Goal: Task Accomplishment & Management: Use online tool/utility

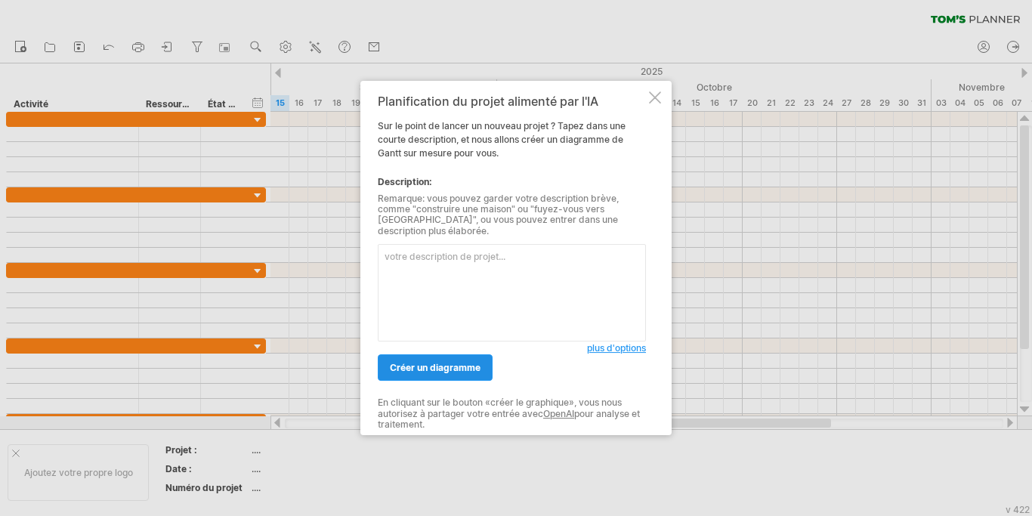
click at [433, 375] on link "créer un diagramme" at bounding box center [435, 367] width 115 height 26
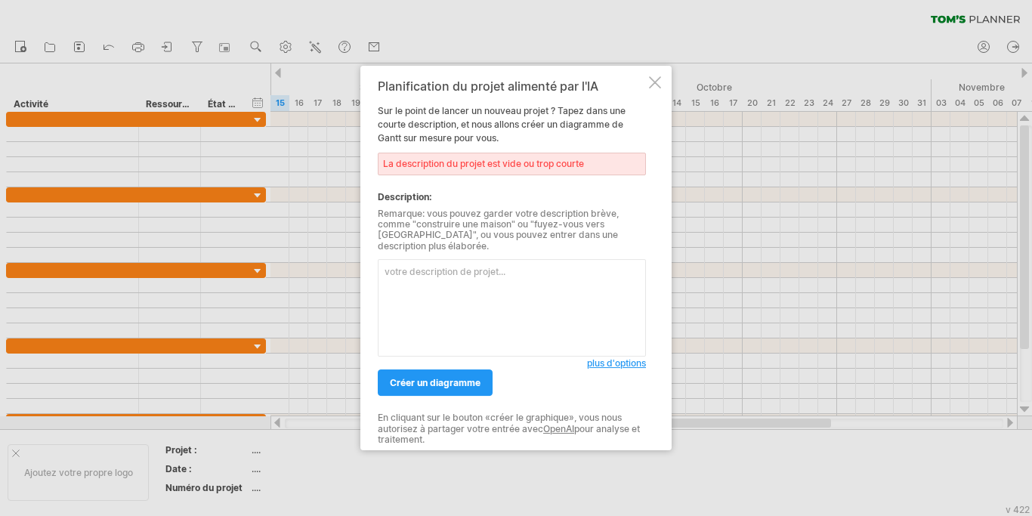
click at [515, 172] on div "La description du projet est vide ou trop courte" at bounding box center [512, 164] width 268 height 23
click at [425, 268] on textarea at bounding box center [512, 307] width 268 height 97
click at [413, 268] on textarea at bounding box center [512, 307] width 268 height 97
paste textarea "Tâches Juillet Août Septembre Analyse des besoins ███████ Rédaction du cahier d…"
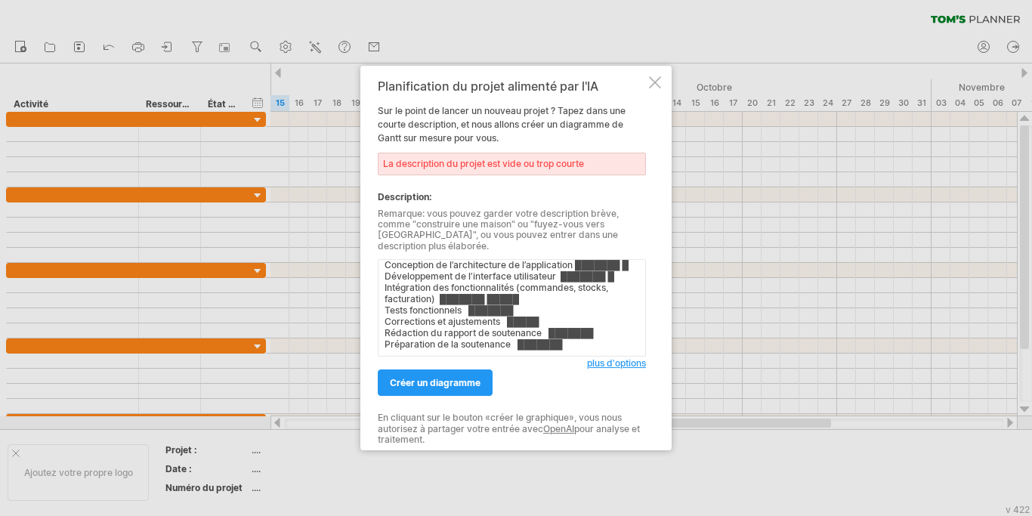
scroll to position [57, 0]
type textarea "Tâches Juillet Août Septembre Analyse des besoins ███████ Rédaction du cahier d…"
click at [403, 382] on span "créer un diagramme" at bounding box center [435, 382] width 91 height 11
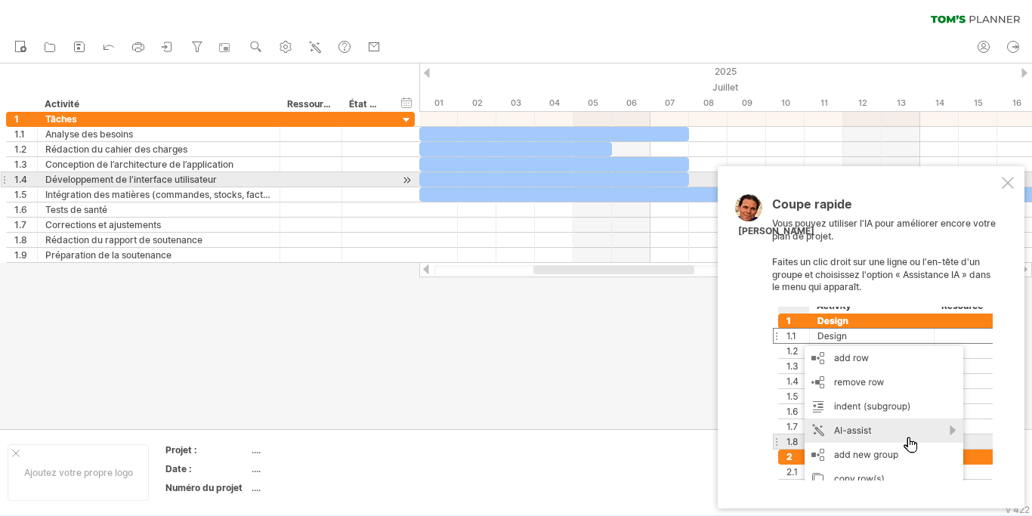
click at [1009, 181] on div at bounding box center [1008, 183] width 12 height 12
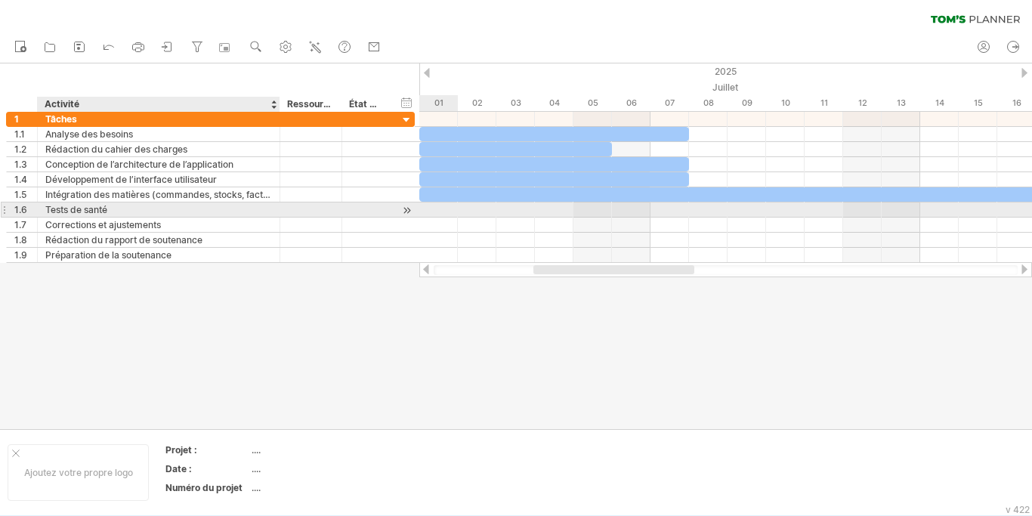
click at [111, 209] on div "Tests de santé" at bounding box center [158, 209] width 227 height 14
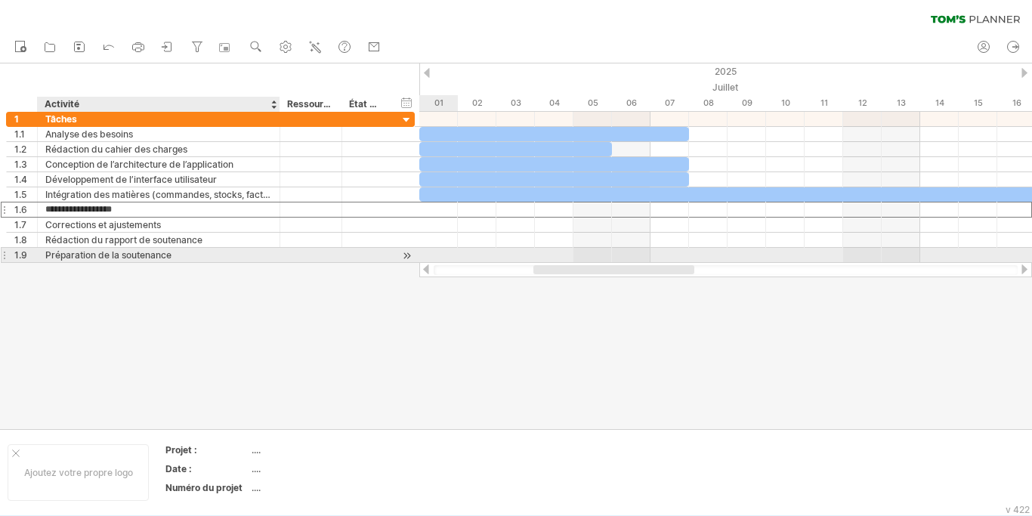
click at [212, 259] on div "Préparation de la soutenance" at bounding box center [158, 255] width 227 height 14
drag, startPoint x: 177, startPoint y: 252, endPoint x: 44, endPoint y: 253, distance: 133.0
click at [45, 253] on input "**********" at bounding box center [158, 255] width 227 height 14
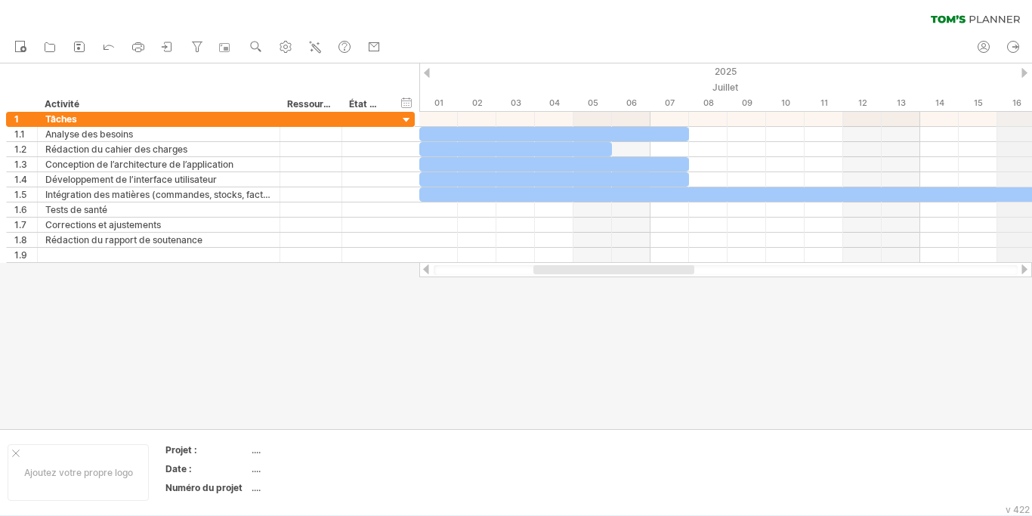
click at [1022, 68] on div "2025" at bounding box center [959, 71] width 3160 height 16
click at [1024, 73] on div at bounding box center [1025, 73] width 6 height 10
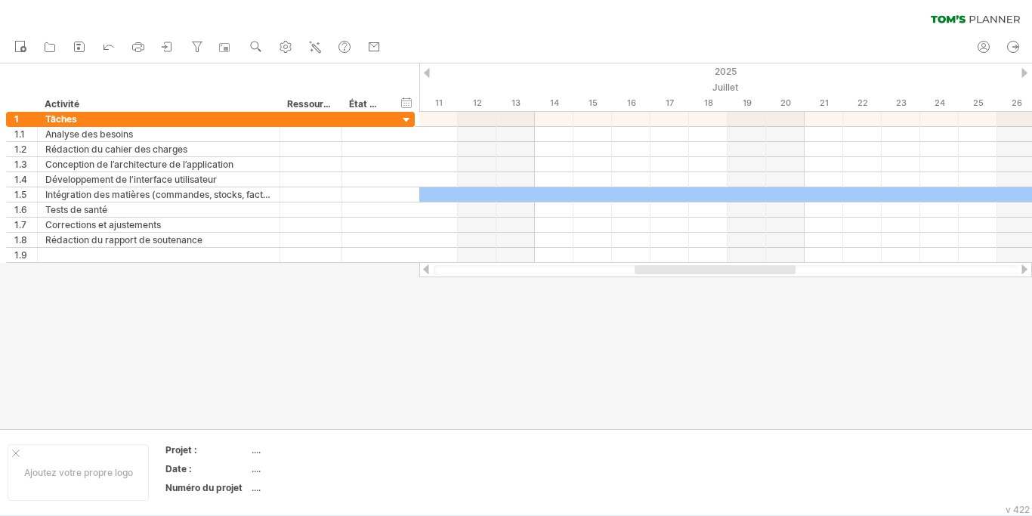
click at [1024, 73] on div at bounding box center [1025, 73] width 6 height 10
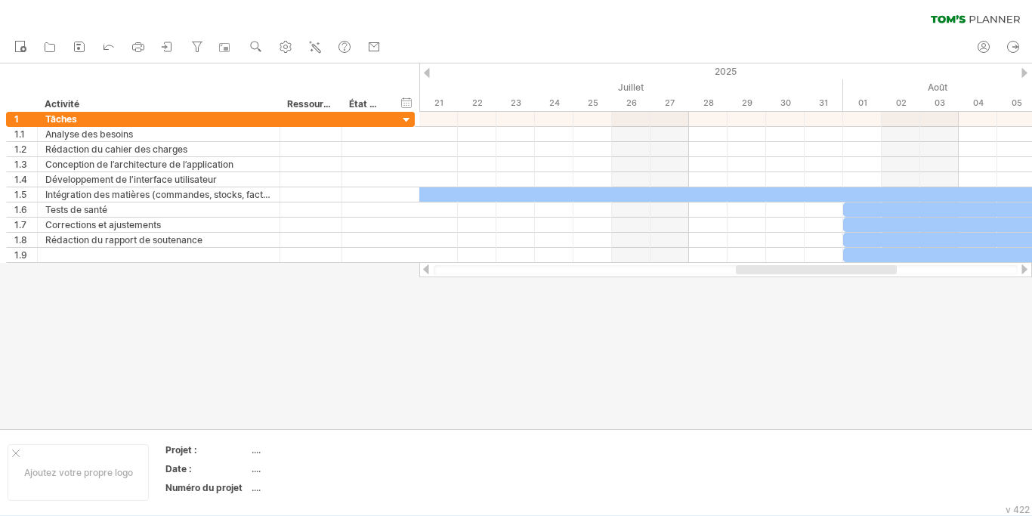
click at [1024, 73] on div at bounding box center [1025, 73] width 6 height 10
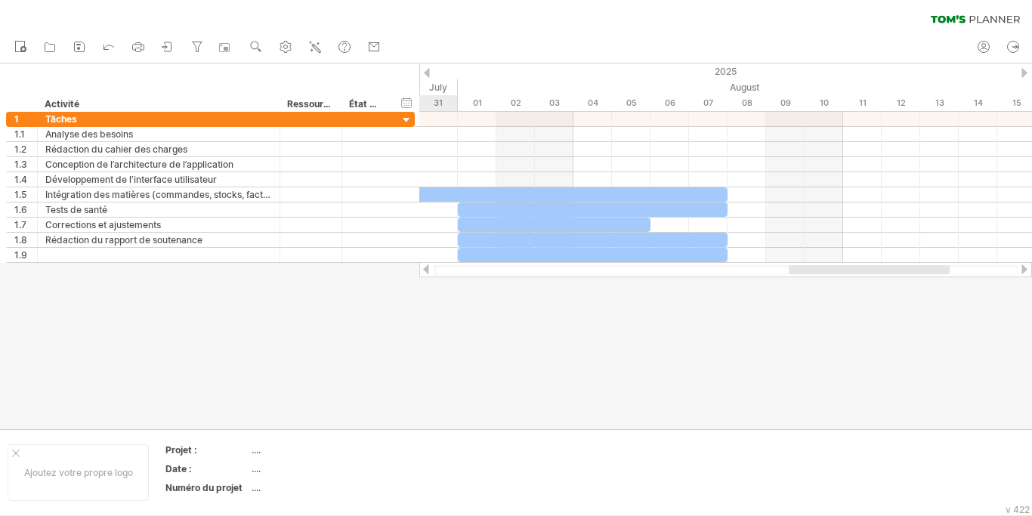
click at [1024, 73] on div at bounding box center [1025, 73] width 6 height 10
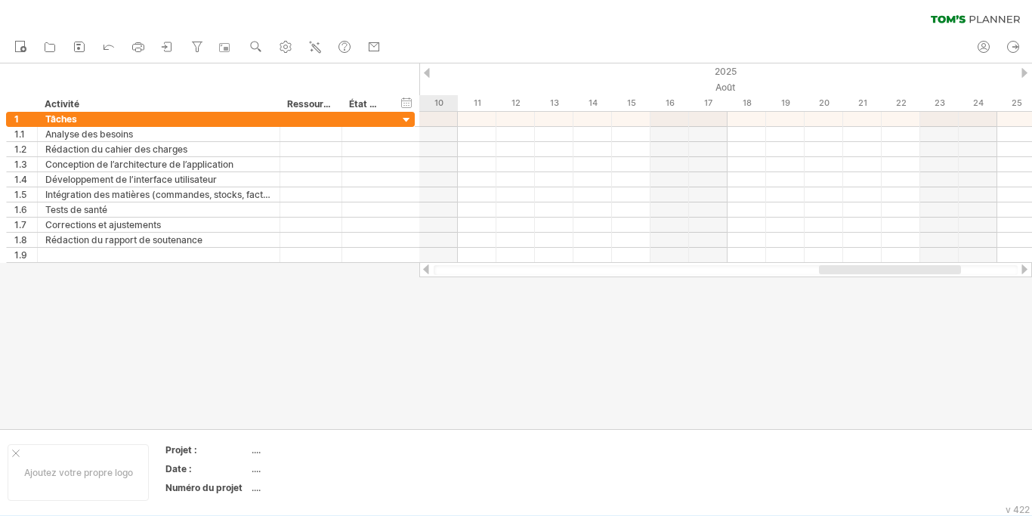
click at [1024, 73] on div at bounding box center [1025, 73] width 6 height 10
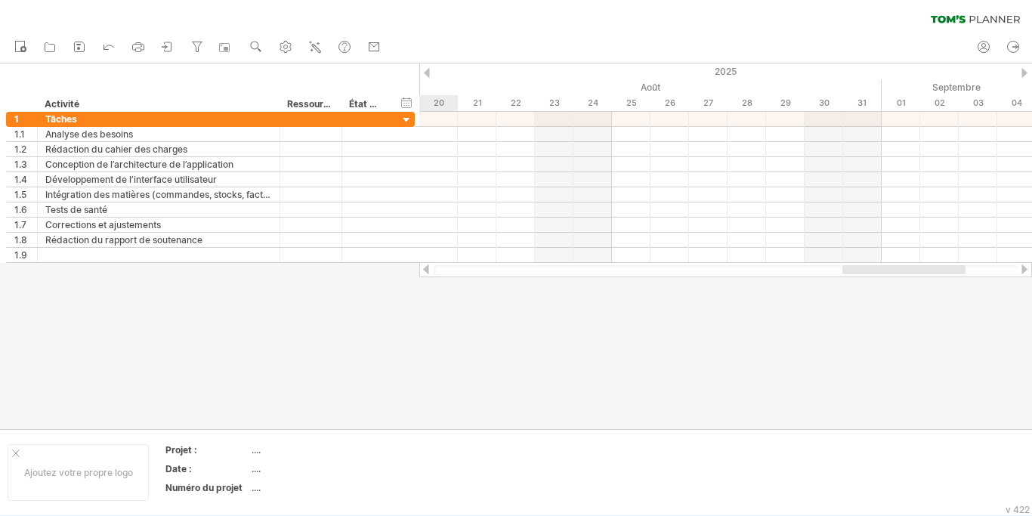
click at [427, 72] on div at bounding box center [427, 73] width 6 height 10
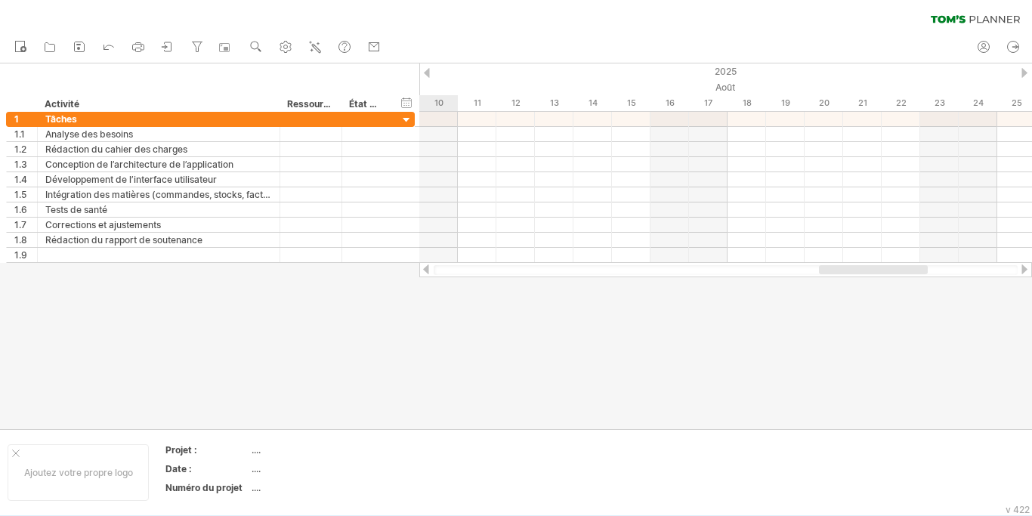
click at [427, 72] on div at bounding box center [427, 73] width 6 height 10
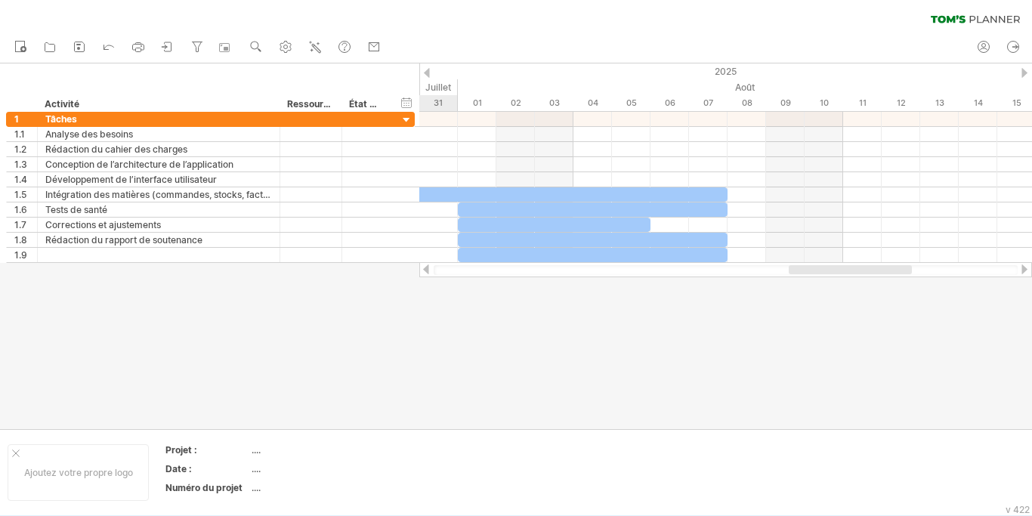
click at [427, 72] on div at bounding box center [427, 73] width 6 height 10
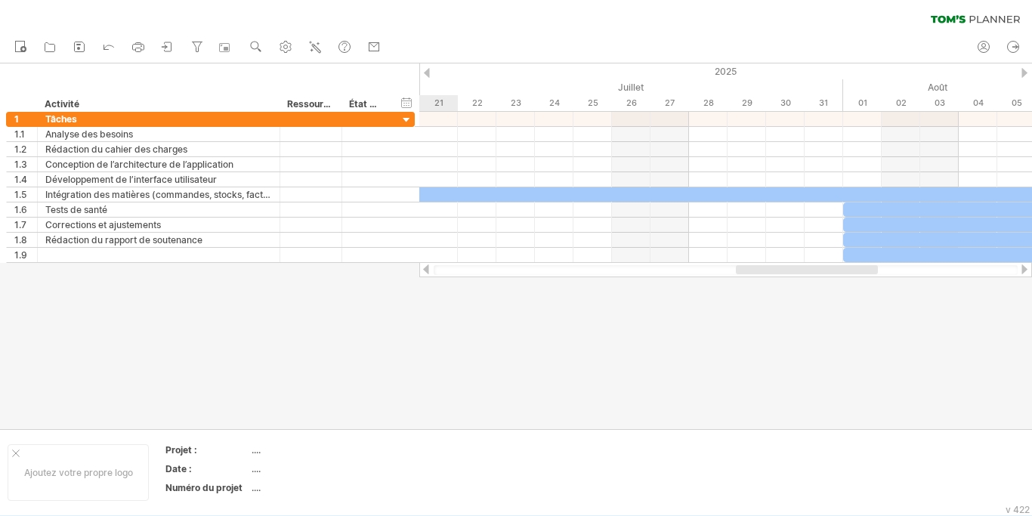
click at [427, 72] on div at bounding box center [427, 73] width 6 height 10
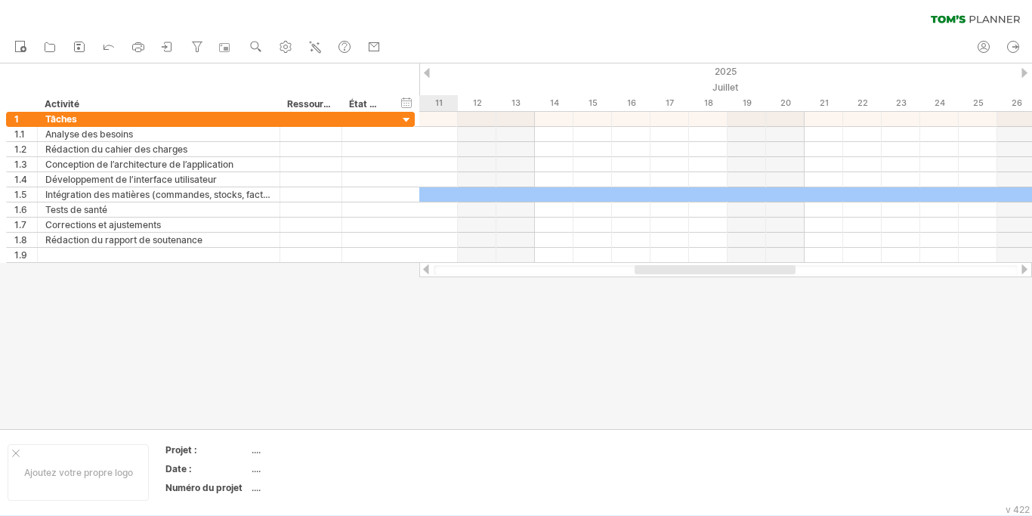
click at [427, 72] on div at bounding box center [427, 73] width 6 height 10
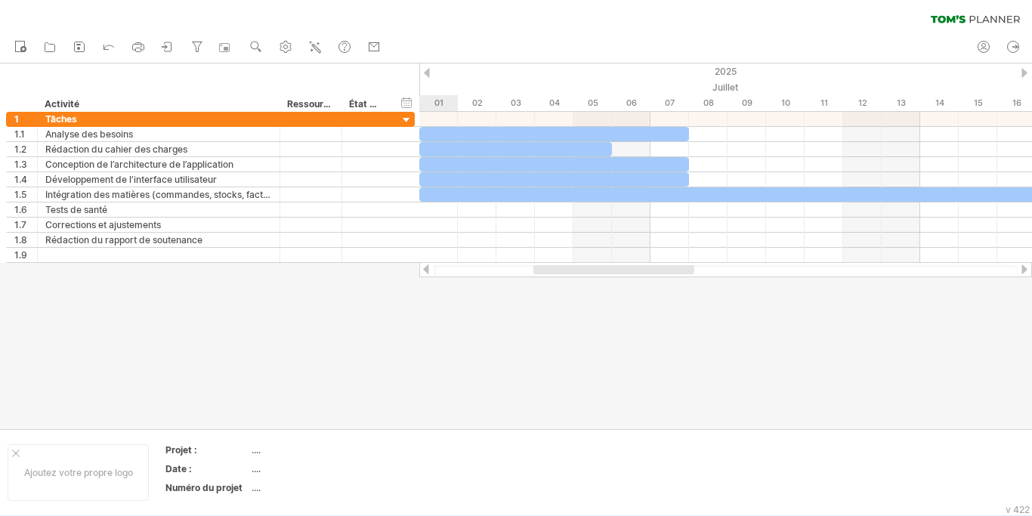
click at [427, 72] on div at bounding box center [427, 73] width 6 height 10
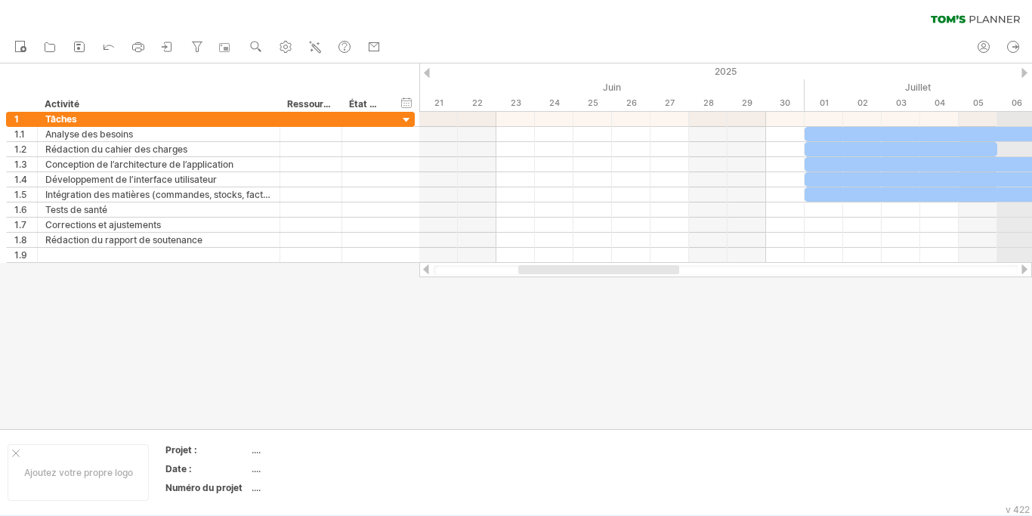
click at [1020, 73] on div "2025" at bounding box center [959, 71] width 3160 height 16
click at [255, 46] on use at bounding box center [256, 46] width 15 height 15
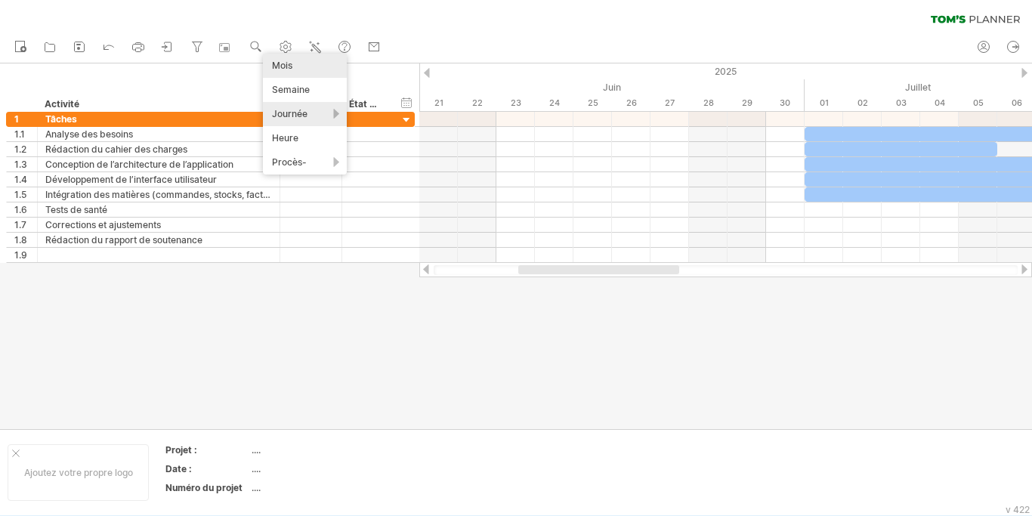
click at [276, 66] on div "Mois" at bounding box center [305, 66] width 84 height 24
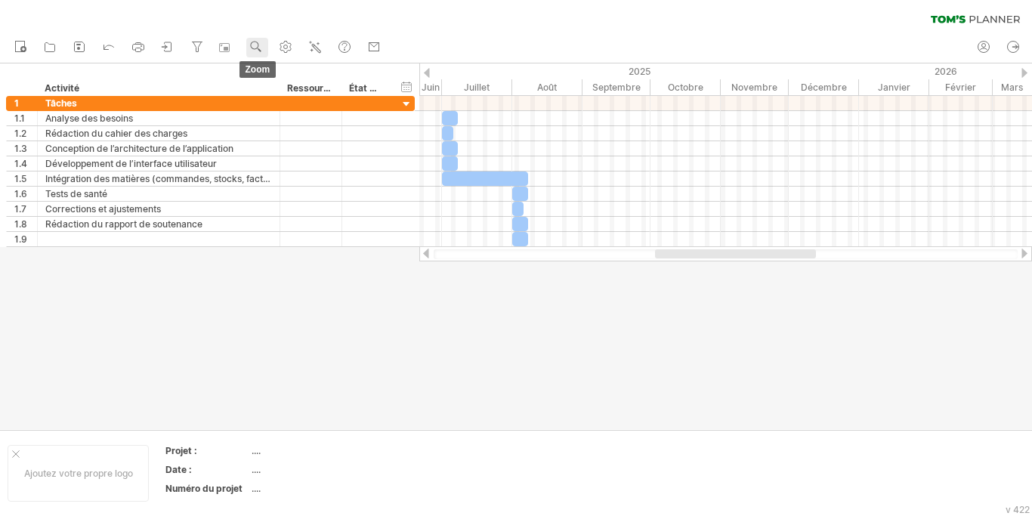
click at [258, 45] on use at bounding box center [256, 46] width 15 height 15
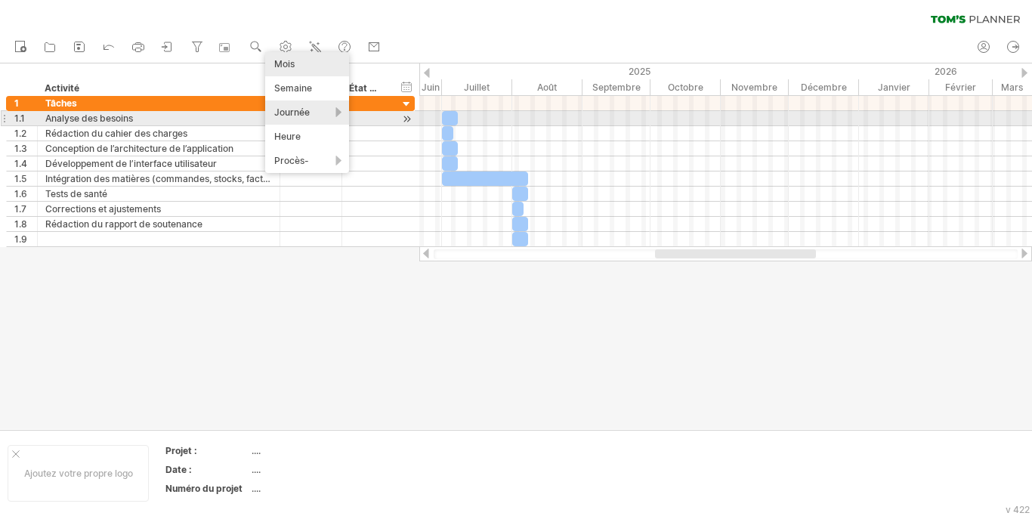
click at [284, 116] on div "Journée" at bounding box center [307, 112] width 84 height 24
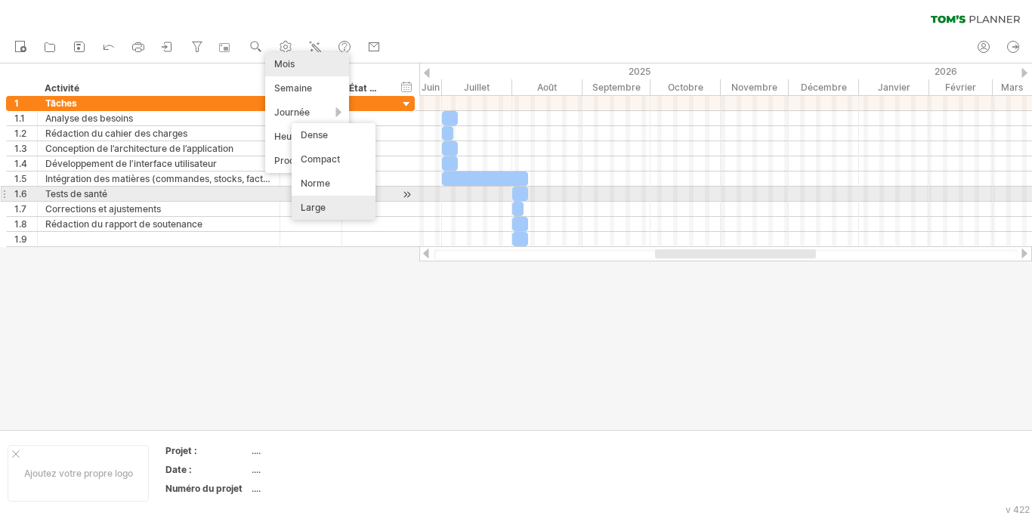
click at [314, 200] on div "Large" at bounding box center [334, 208] width 84 height 24
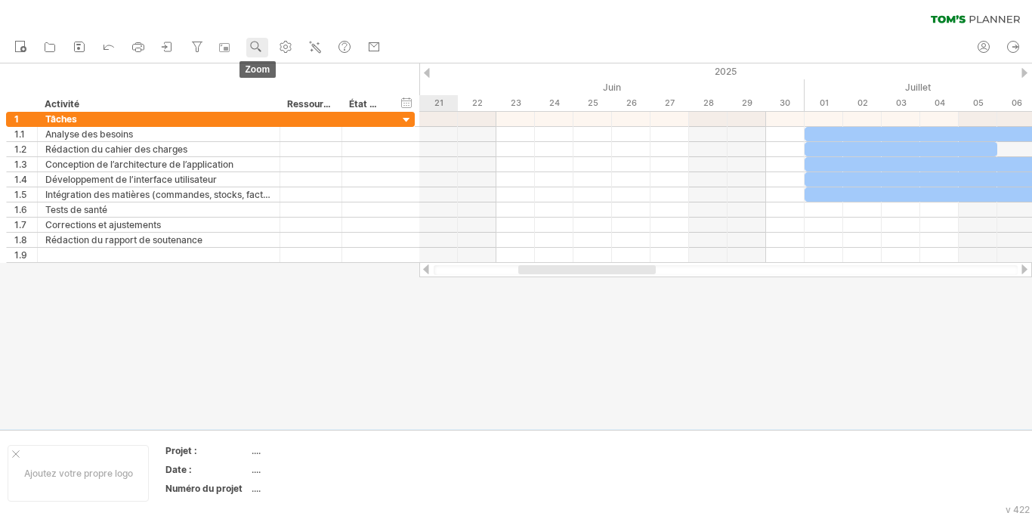
click at [253, 45] on use at bounding box center [256, 46] width 15 height 15
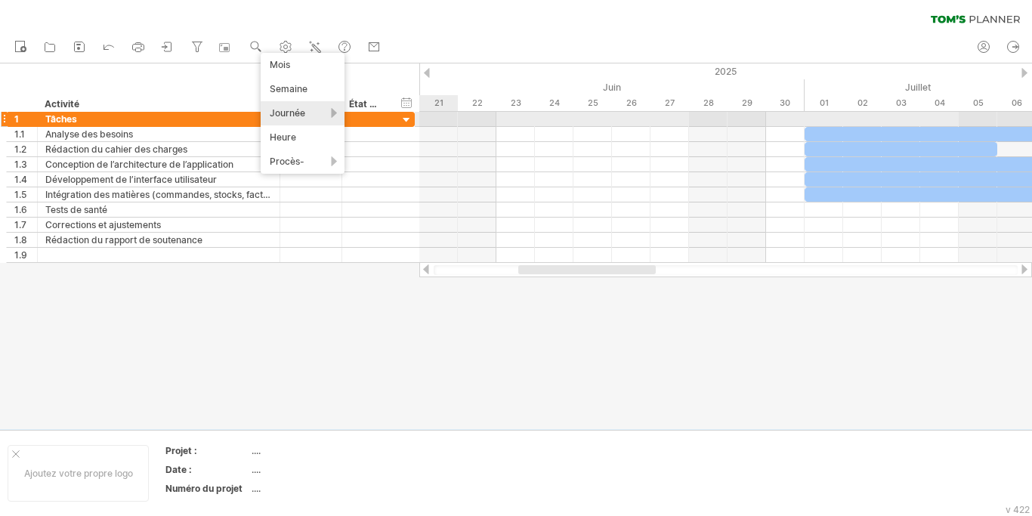
click at [328, 113] on div "Journée" at bounding box center [303, 113] width 84 height 24
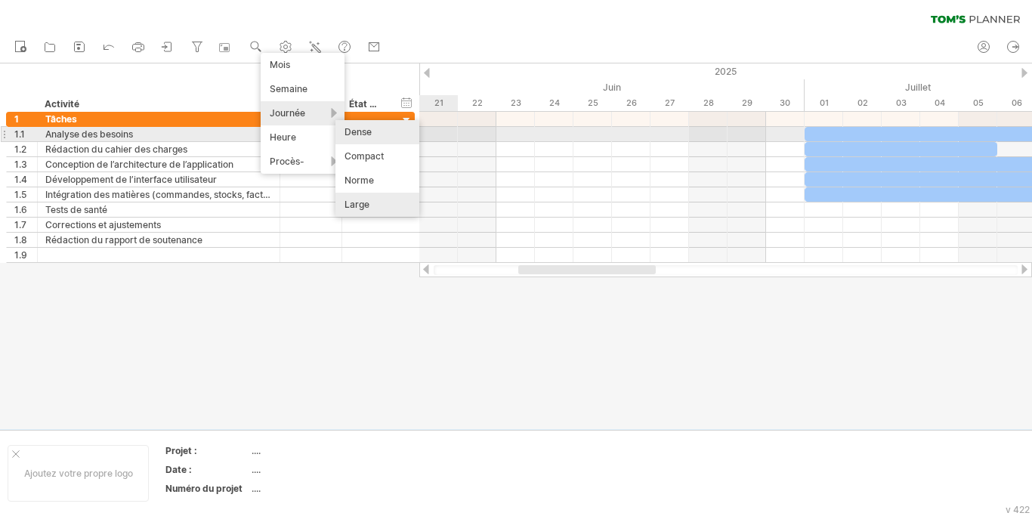
click at [363, 128] on div "Dense" at bounding box center [377, 132] width 84 height 24
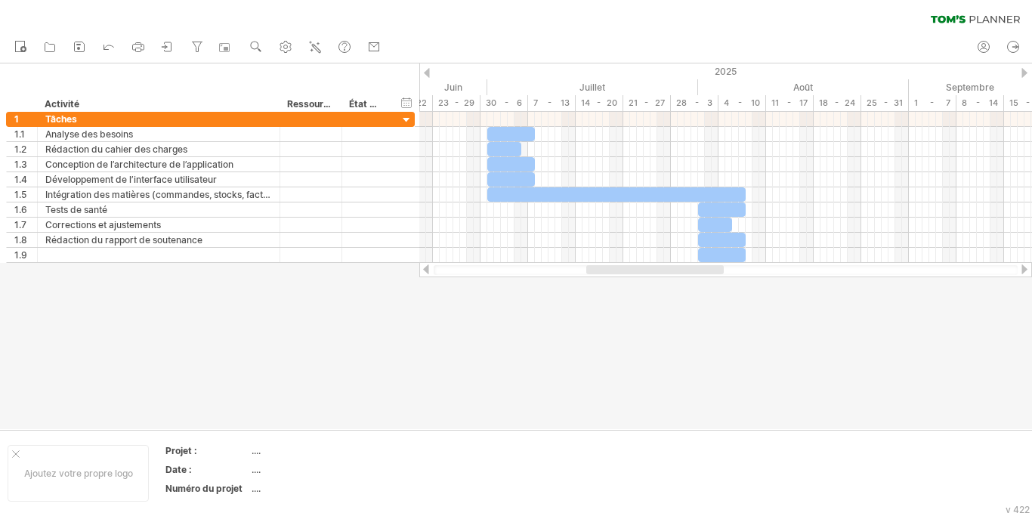
click at [1023, 267] on div at bounding box center [1025, 269] width 12 height 10
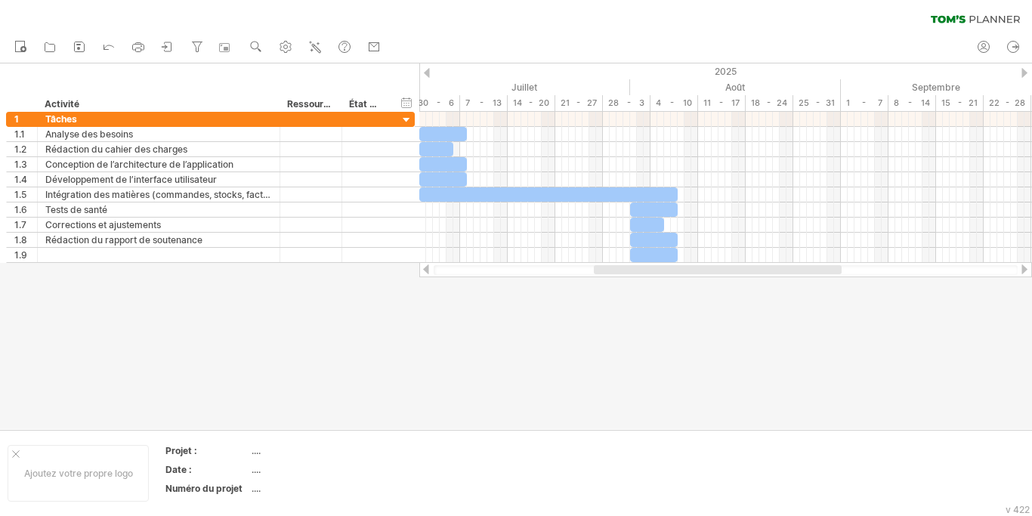
click at [1023, 267] on div at bounding box center [1025, 269] width 12 height 10
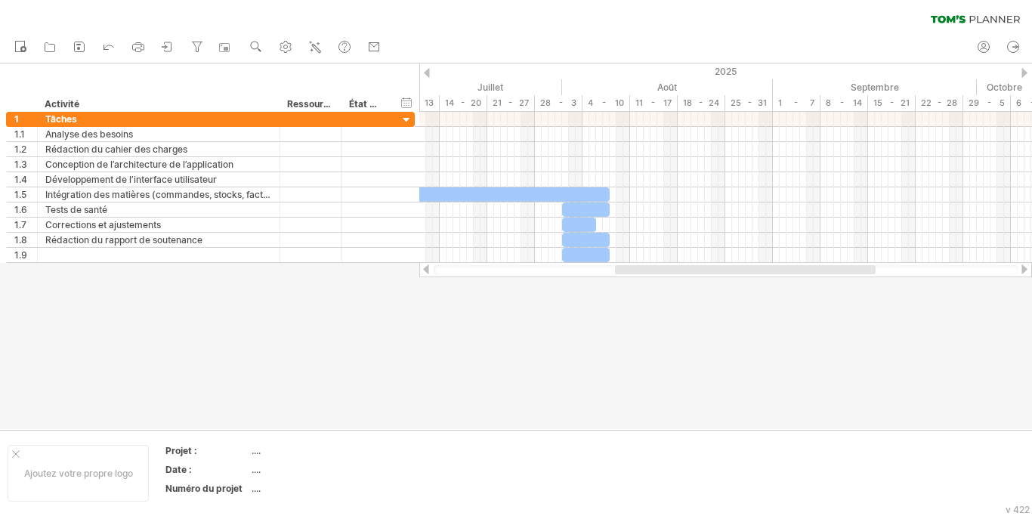
click at [1023, 267] on div at bounding box center [1025, 269] width 12 height 10
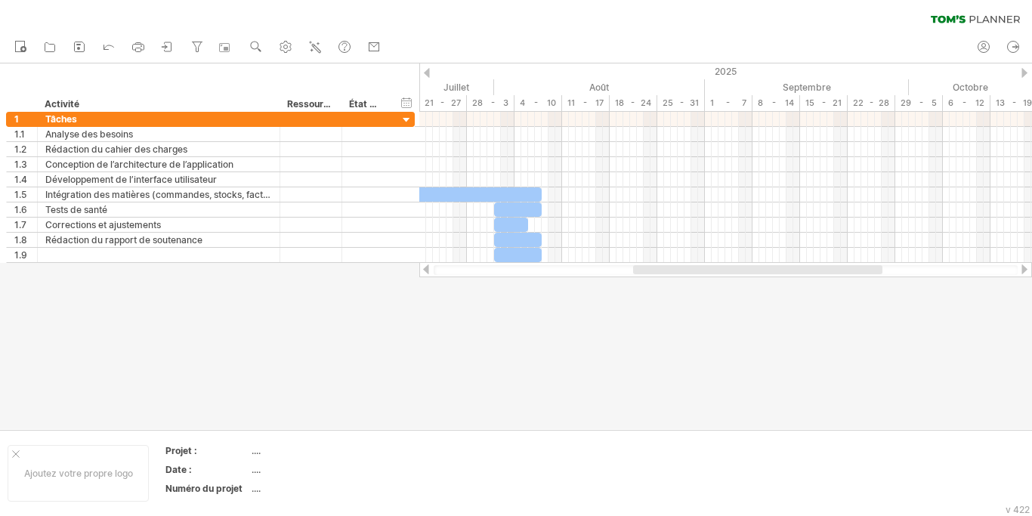
click at [1023, 267] on div at bounding box center [1025, 269] width 12 height 10
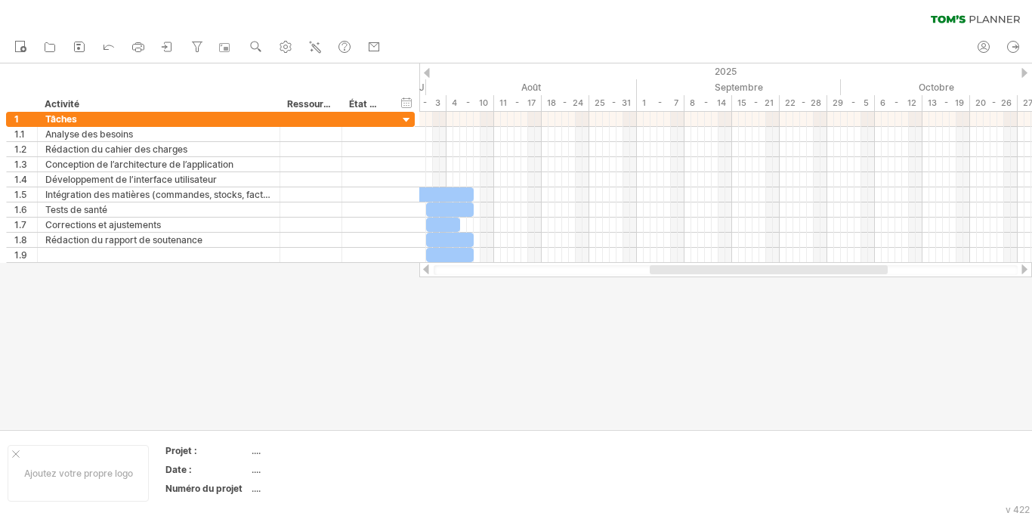
click at [1023, 267] on div at bounding box center [1025, 269] width 12 height 10
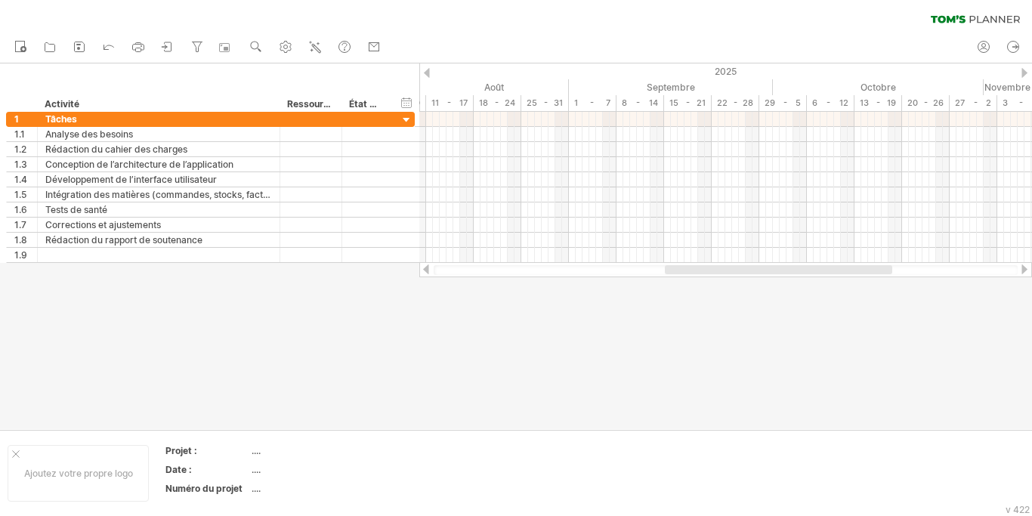
click at [1023, 267] on div at bounding box center [1025, 269] width 12 height 10
click at [429, 72] on div at bounding box center [427, 73] width 6 height 10
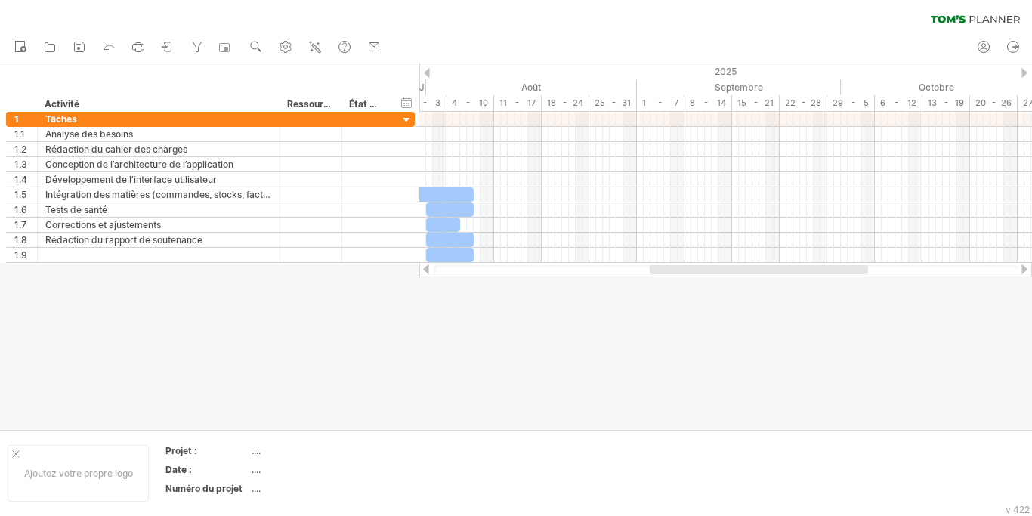
click at [429, 72] on div at bounding box center [427, 73] width 6 height 10
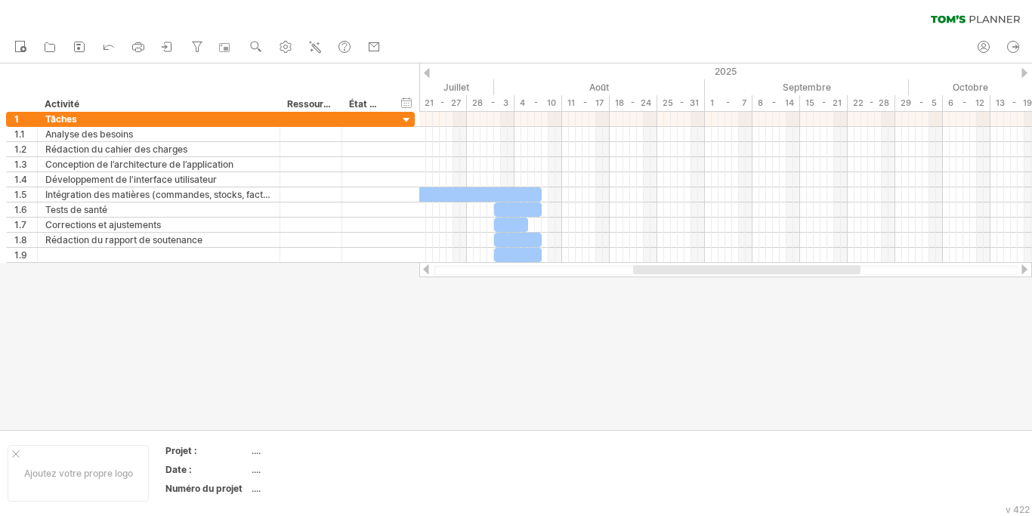
click at [429, 72] on div at bounding box center [427, 73] width 6 height 10
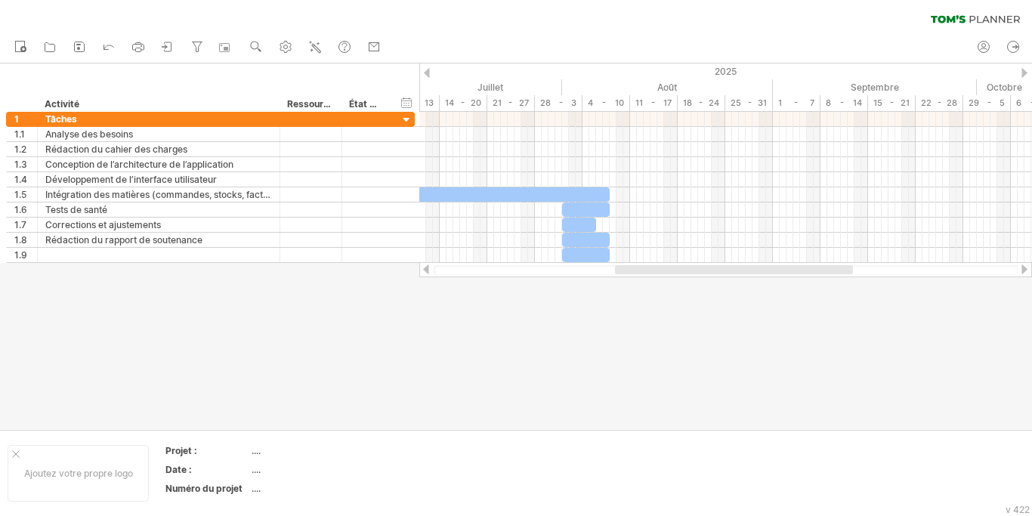
click at [429, 72] on div at bounding box center [427, 73] width 6 height 10
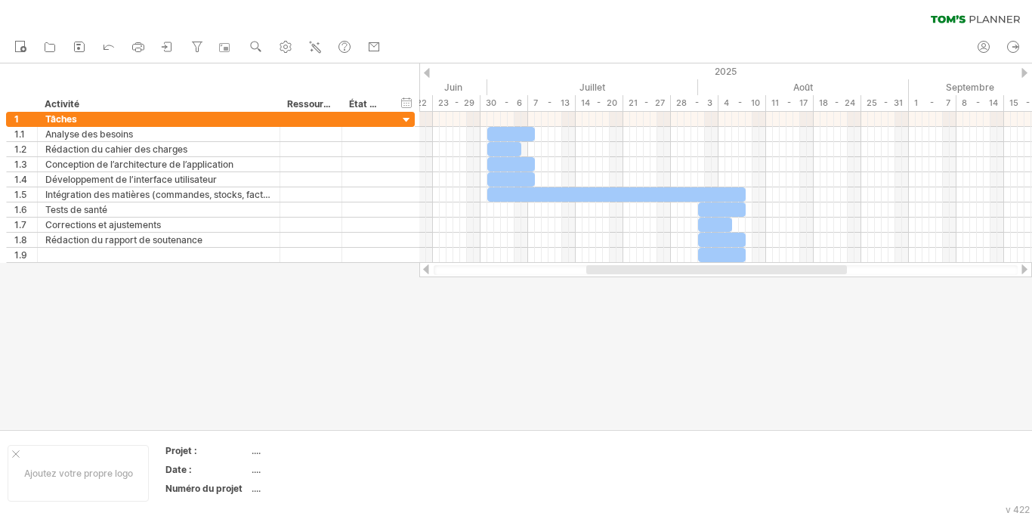
click at [429, 72] on div at bounding box center [427, 73] width 6 height 10
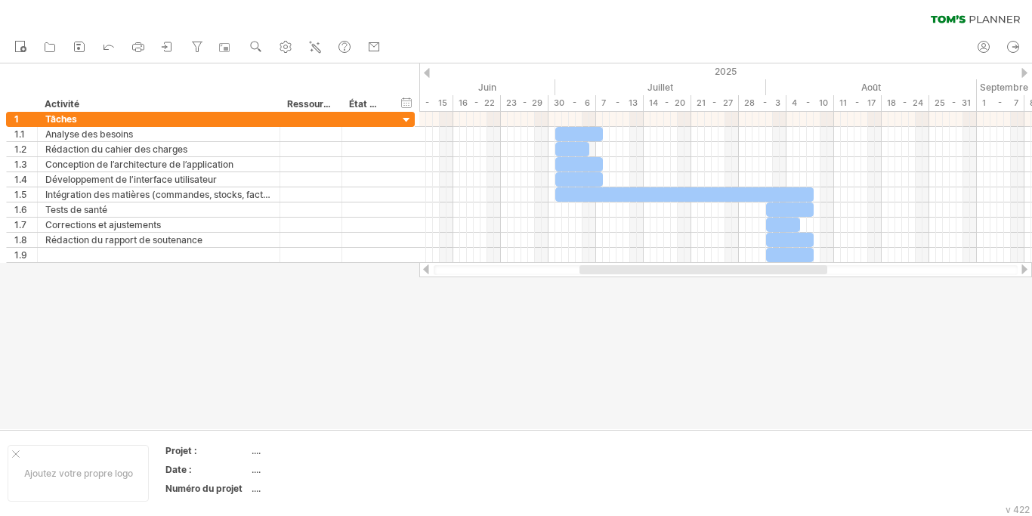
click at [429, 72] on div at bounding box center [427, 73] width 6 height 10
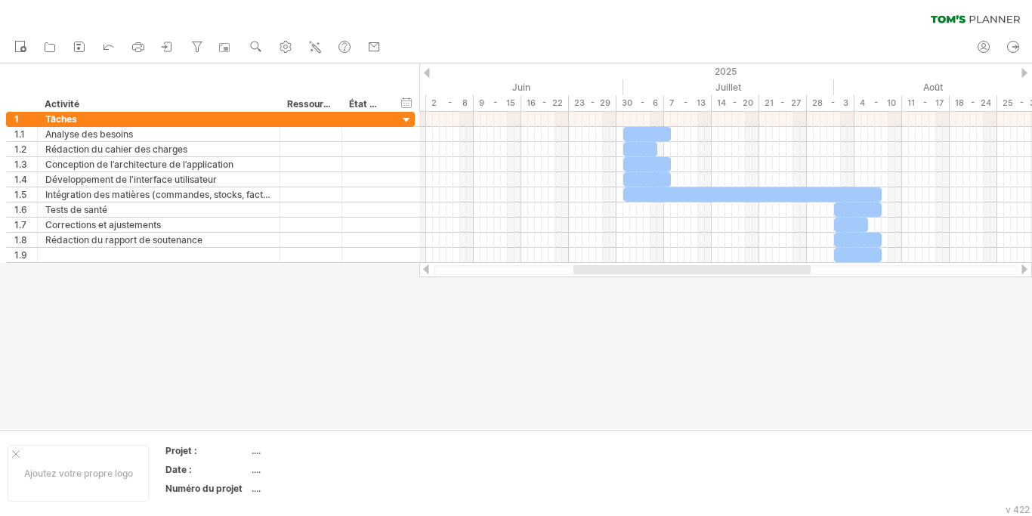
click at [427, 73] on div at bounding box center [427, 73] width 6 height 10
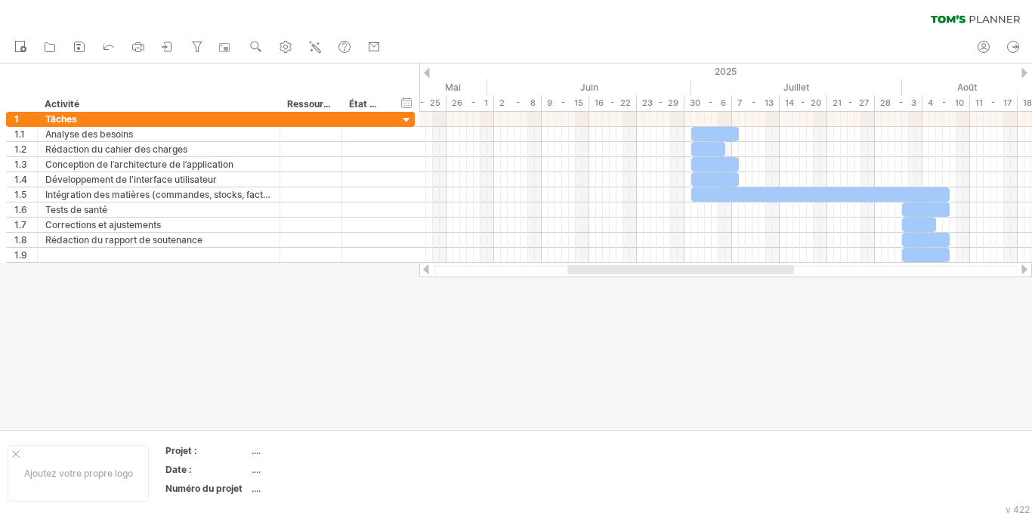
click at [1024, 74] on div at bounding box center [1025, 73] width 6 height 10
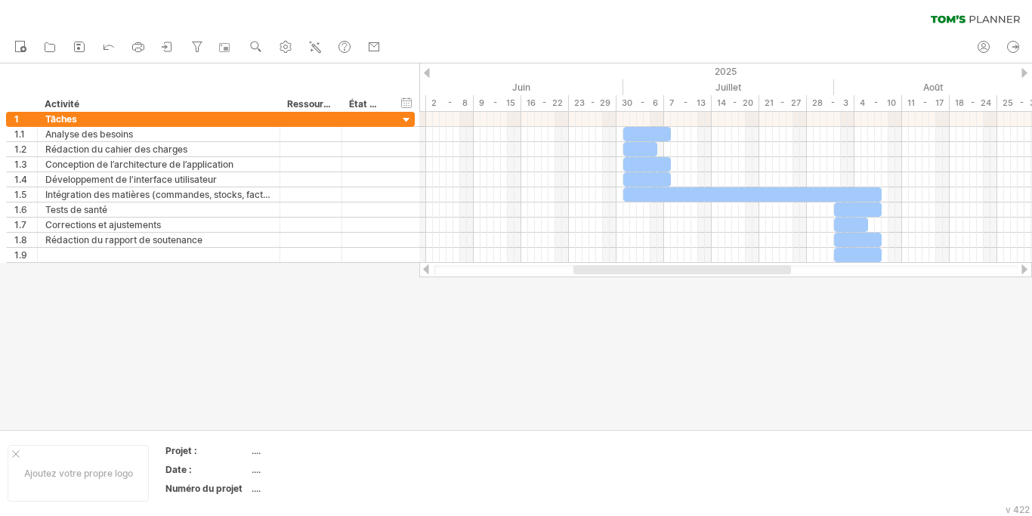
click at [1024, 74] on div at bounding box center [1025, 73] width 6 height 10
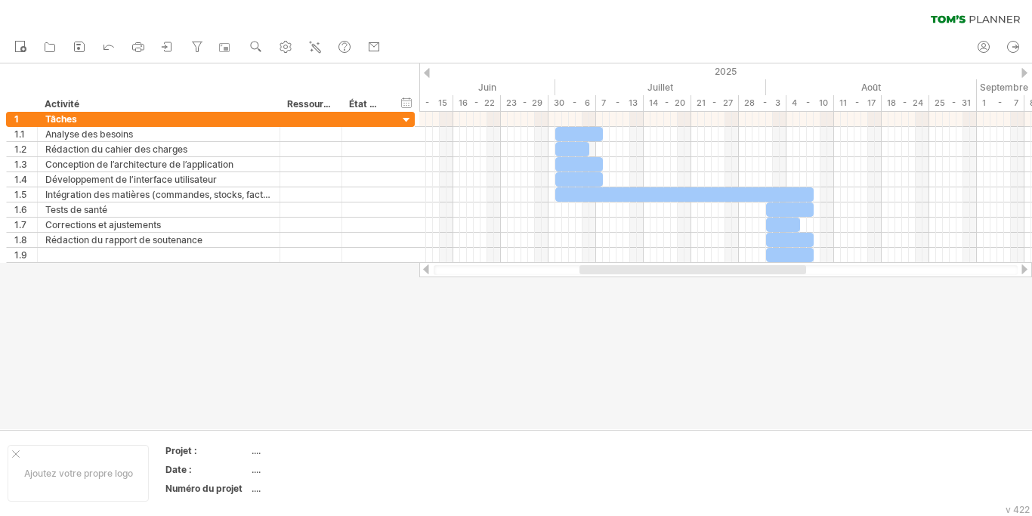
click at [1024, 74] on div at bounding box center [1025, 73] width 6 height 10
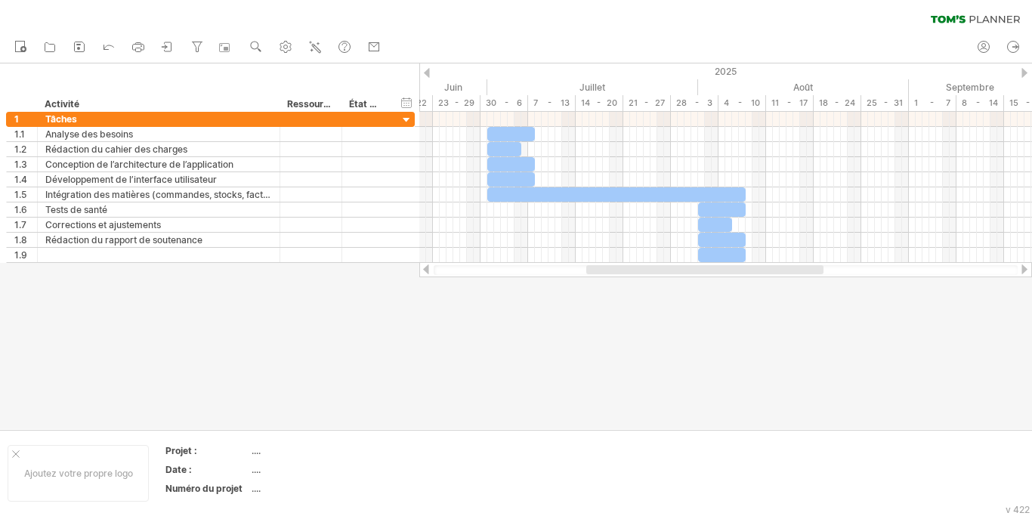
click at [1024, 74] on div at bounding box center [1025, 73] width 6 height 10
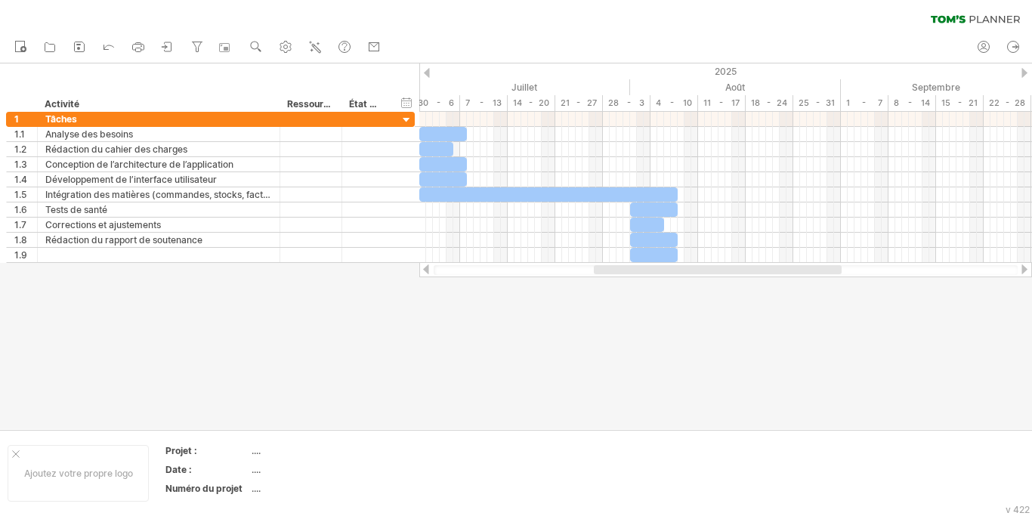
click at [1024, 74] on div at bounding box center [1025, 73] width 6 height 10
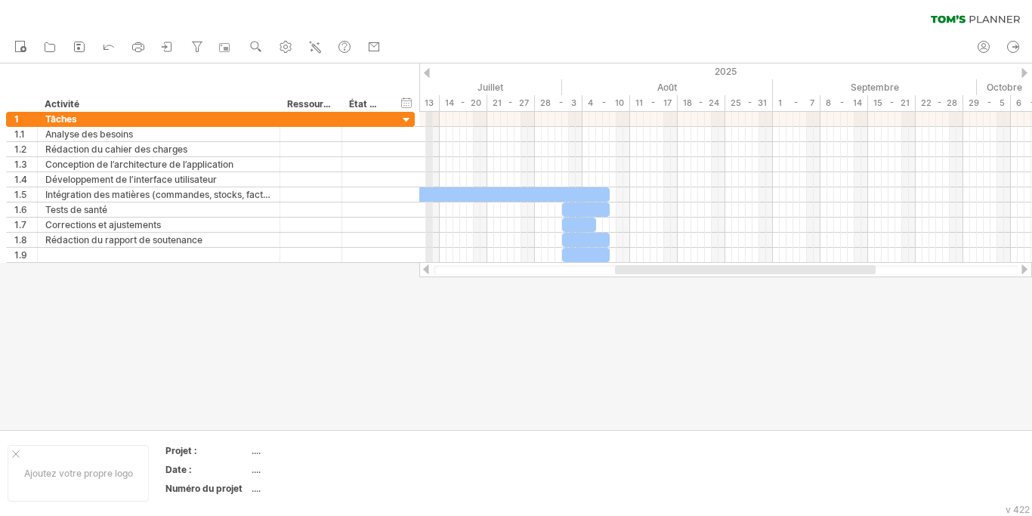
click at [431, 73] on div "2025" at bounding box center [426, 71] width 2353 height 16
click at [427, 74] on div at bounding box center [427, 73] width 6 height 10
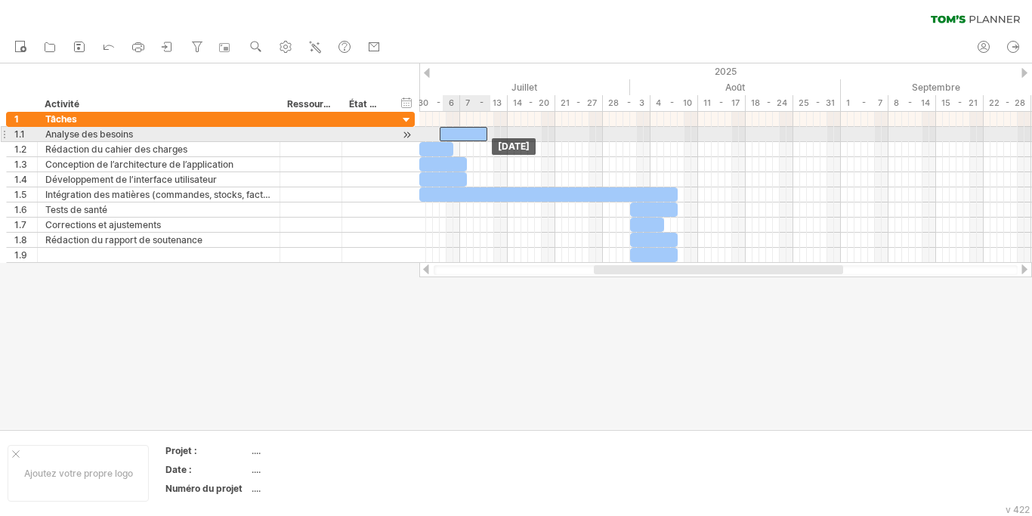
drag, startPoint x: 450, startPoint y: 135, endPoint x: 471, endPoint y: 139, distance: 22.2
click at [471, 139] on div "​ ​ ​ ​ ​ ​ ​ ​ ​ [DATE] [DATE]" at bounding box center [725, 187] width 613 height 151
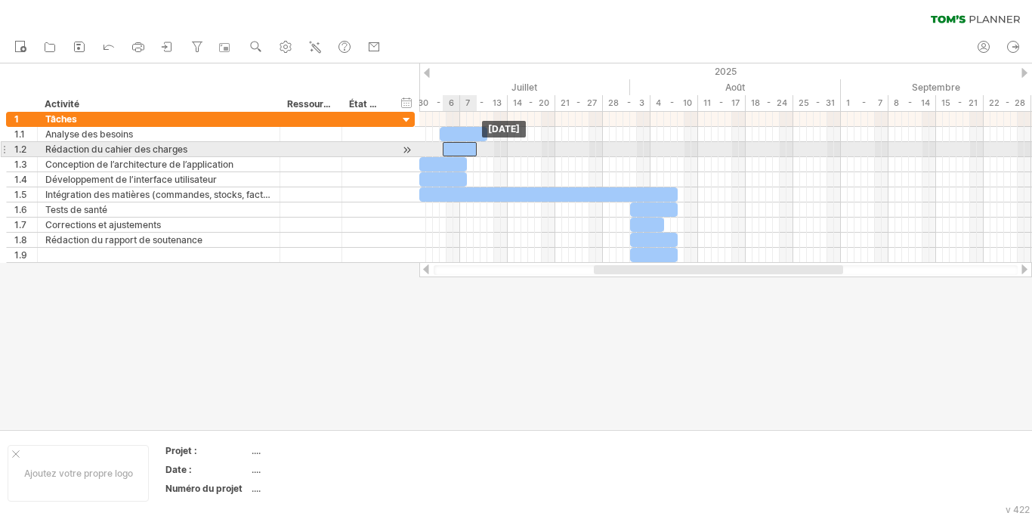
drag, startPoint x: 422, startPoint y: 152, endPoint x: 447, endPoint y: 153, distance: 25.0
click at [447, 153] on div "​" at bounding box center [460, 149] width 34 height 14
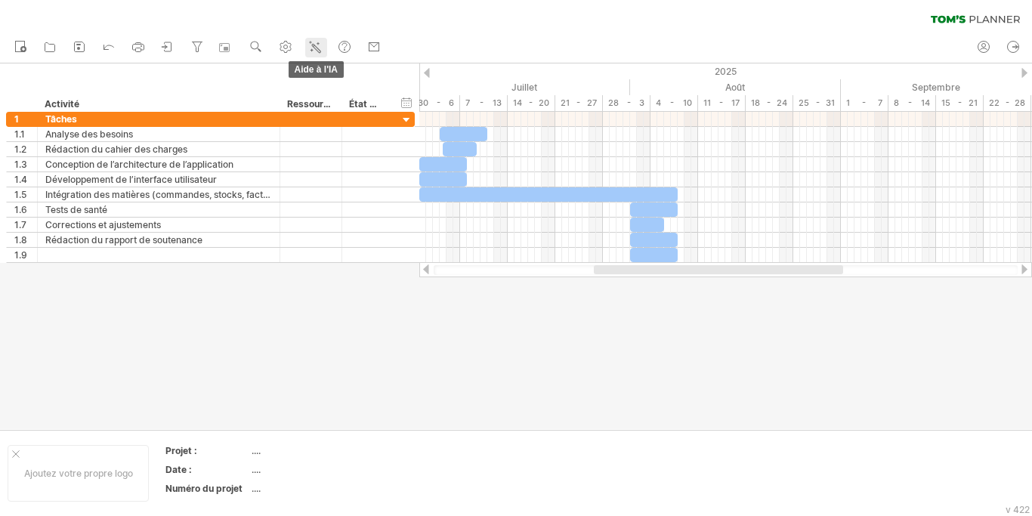
click at [317, 43] on icon at bounding box center [315, 46] width 15 height 15
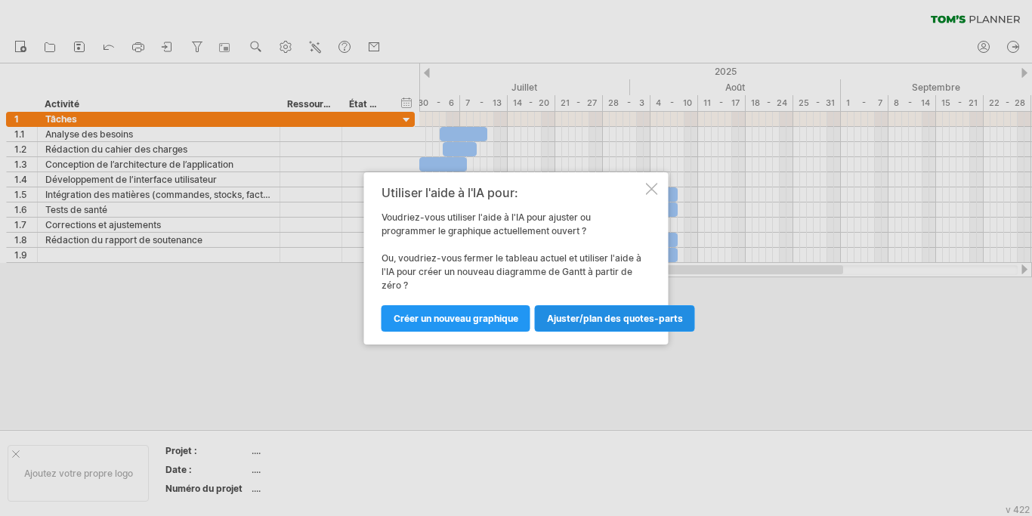
click at [573, 317] on span "Ajuster/plan des quotes-parts" at bounding box center [615, 318] width 136 height 11
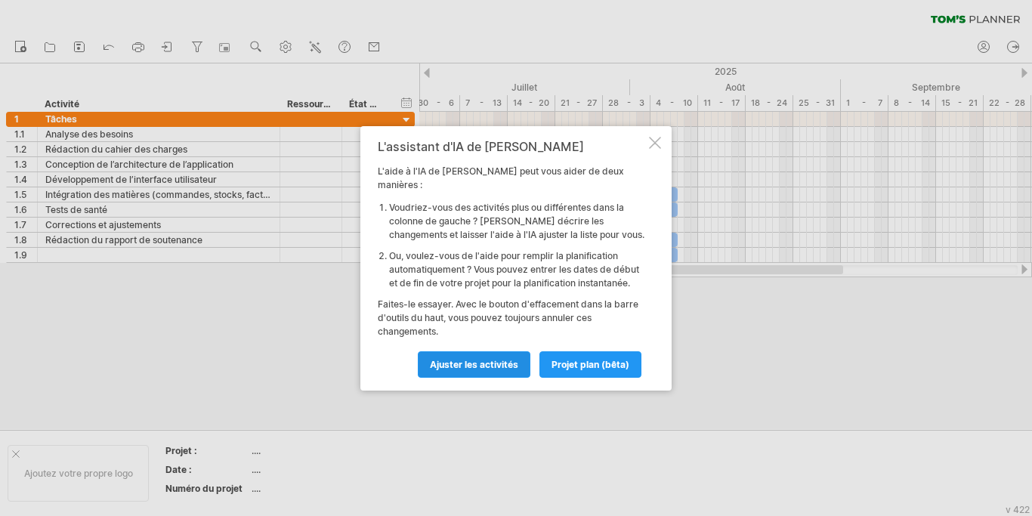
click at [471, 366] on link "Ajuster les activités" at bounding box center [474, 364] width 113 height 26
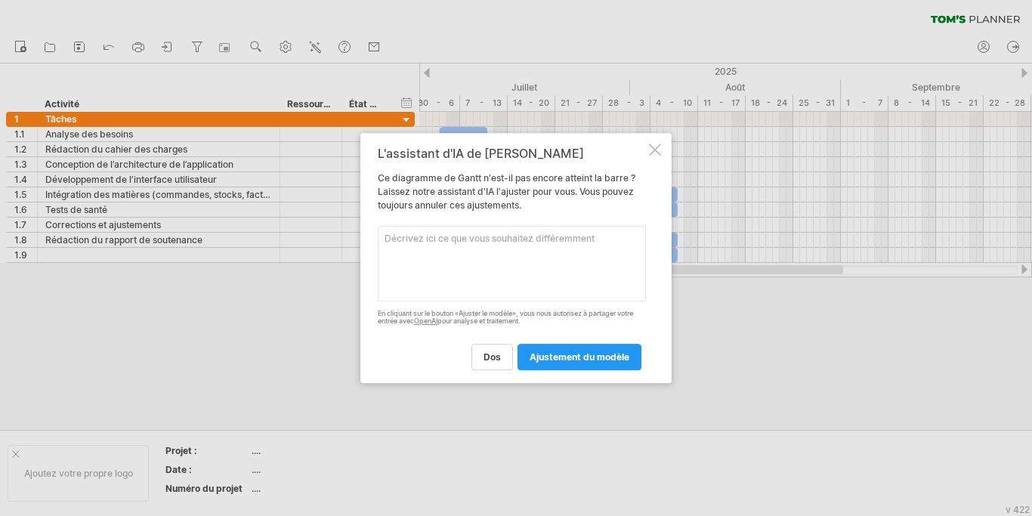
click at [422, 238] on textarea at bounding box center [512, 264] width 268 height 76
type textarea "[PERSON_NAME] mieux le diagramme"
click at [561, 363] on span "Ajustement du modèle" at bounding box center [580, 356] width 100 height 11
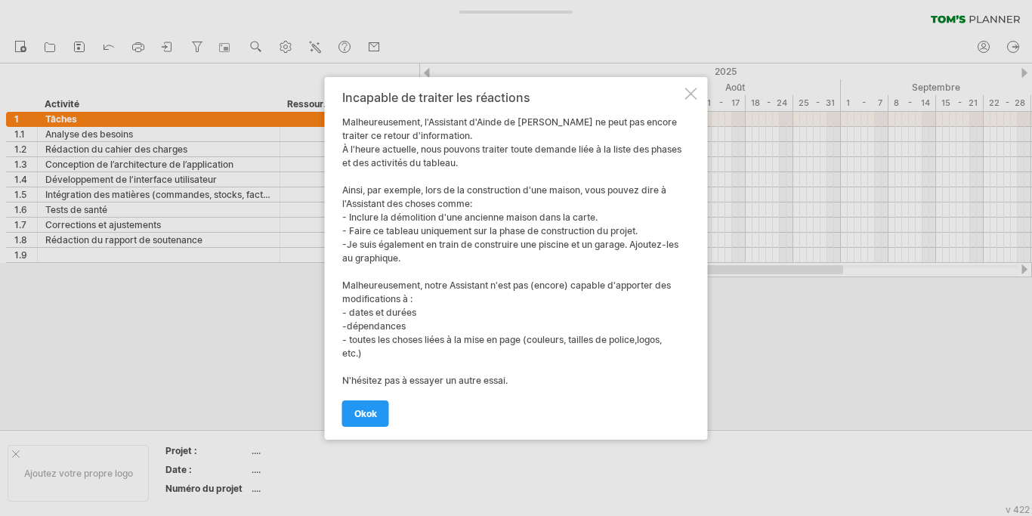
click at [694, 91] on div at bounding box center [691, 94] width 12 height 12
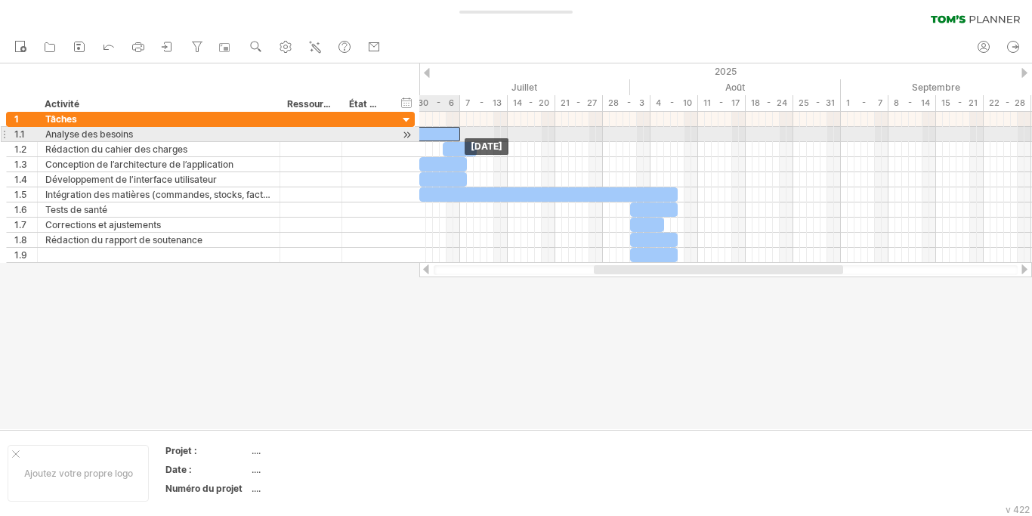
drag, startPoint x: 465, startPoint y: 135, endPoint x: 437, endPoint y: 136, distance: 28.7
click at [437, 136] on div "​" at bounding box center [437, 134] width 48 height 14
click at [435, 136] on div "*" at bounding box center [437, 134] width 48 height 14
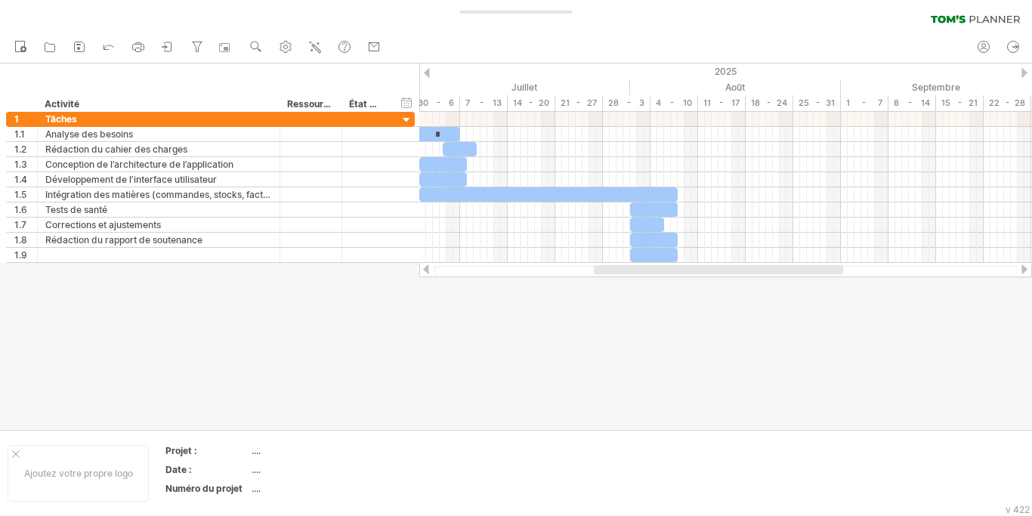
click at [428, 70] on div at bounding box center [427, 73] width 6 height 10
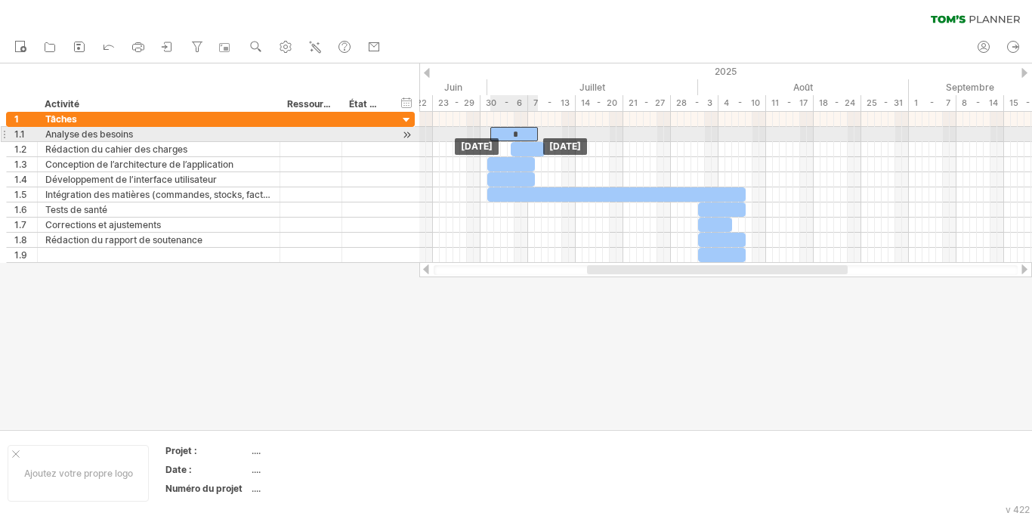
drag, startPoint x: 498, startPoint y: 129, endPoint x: 509, endPoint y: 128, distance: 10.6
click at [509, 128] on div "*" at bounding box center [514, 134] width 48 height 14
drag, startPoint x: 539, startPoint y: 134, endPoint x: 552, endPoint y: 134, distance: 12.9
click at [552, 134] on span at bounding box center [552, 134] width 6 height 14
click at [490, 130] on span at bounding box center [490, 134] width 6 height 14
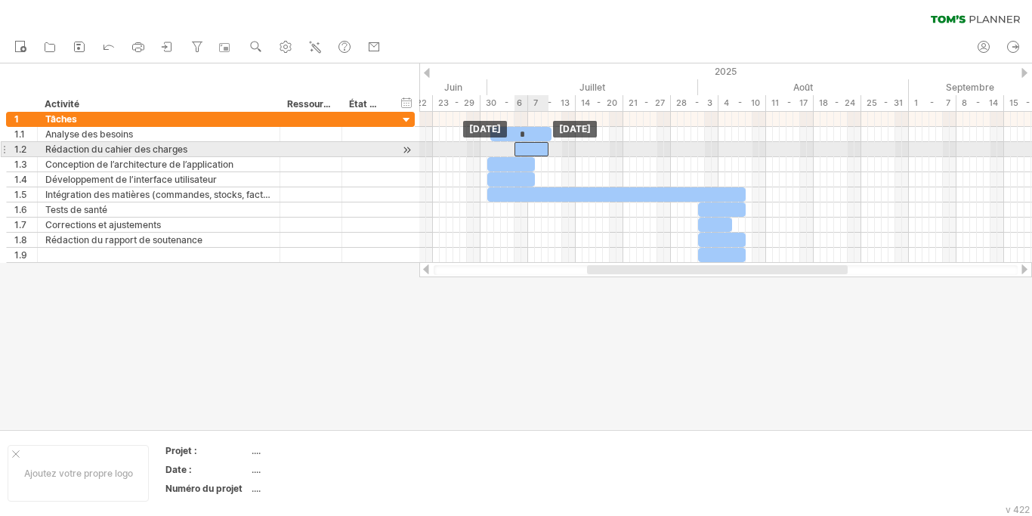
click at [522, 147] on div "​" at bounding box center [532, 149] width 34 height 14
drag, startPoint x: 548, startPoint y: 150, endPoint x: 586, endPoint y: 148, distance: 38.6
click at [586, 148] on span at bounding box center [586, 149] width 6 height 14
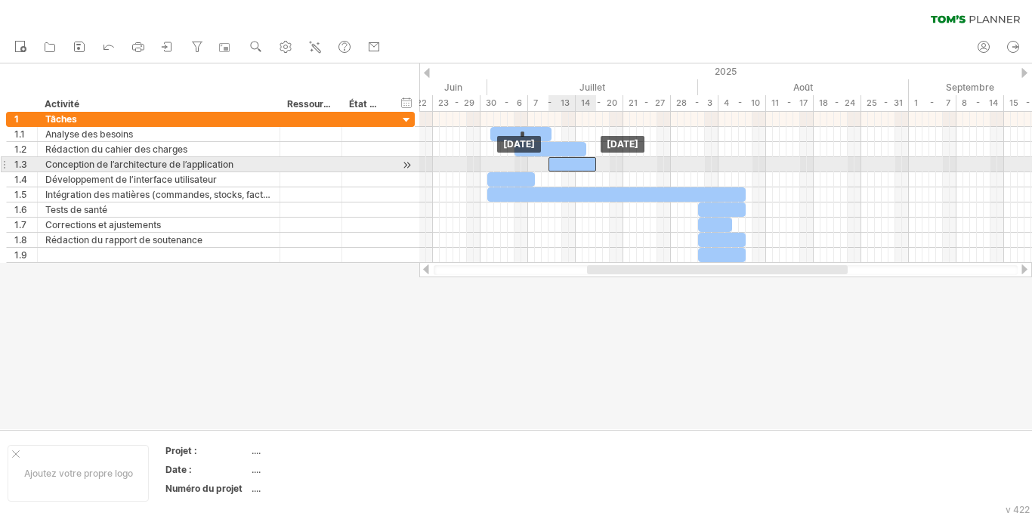
drag, startPoint x: 509, startPoint y: 165, endPoint x: 570, endPoint y: 161, distance: 61.3
click at [570, 161] on div "​" at bounding box center [573, 164] width 48 height 14
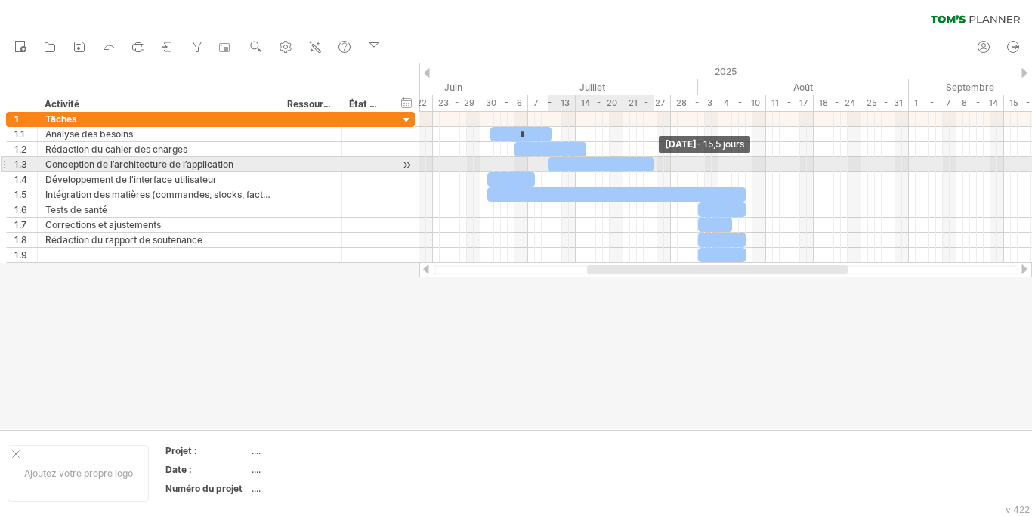
drag, startPoint x: 595, startPoint y: 162, endPoint x: 654, endPoint y: 165, distance: 58.3
click at [654, 165] on span at bounding box center [654, 164] width 6 height 14
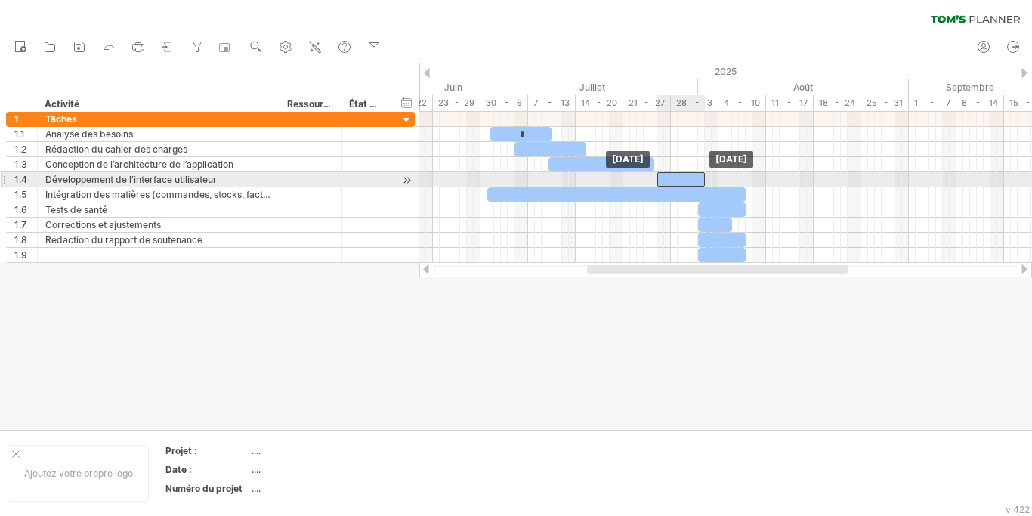
drag, startPoint x: 506, startPoint y: 179, endPoint x: 676, endPoint y: 178, distance: 170.0
click at [676, 178] on div "​" at bounding box center [681, 179] width 48 height 14
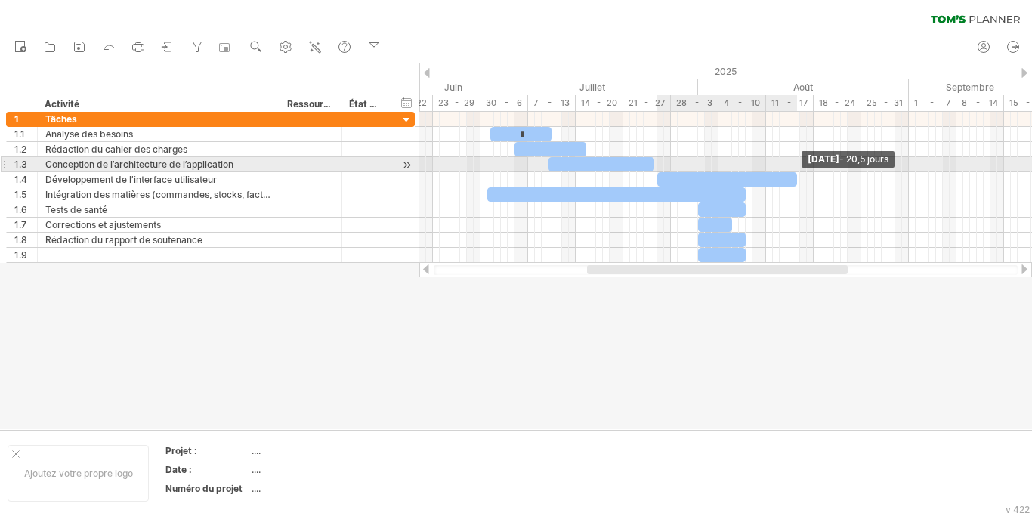
drag, startPoint x: 706, startPoint y: 178, endPoint x: 796, endPoint y: 168, distance: 91.2
click at [796, 168] on div "* ​ ​ ​ ​ ​ ​ ​ ​ [DATE] - 20,5 jours [DATE]" at bounding box center [725, 187] width 613 height 151
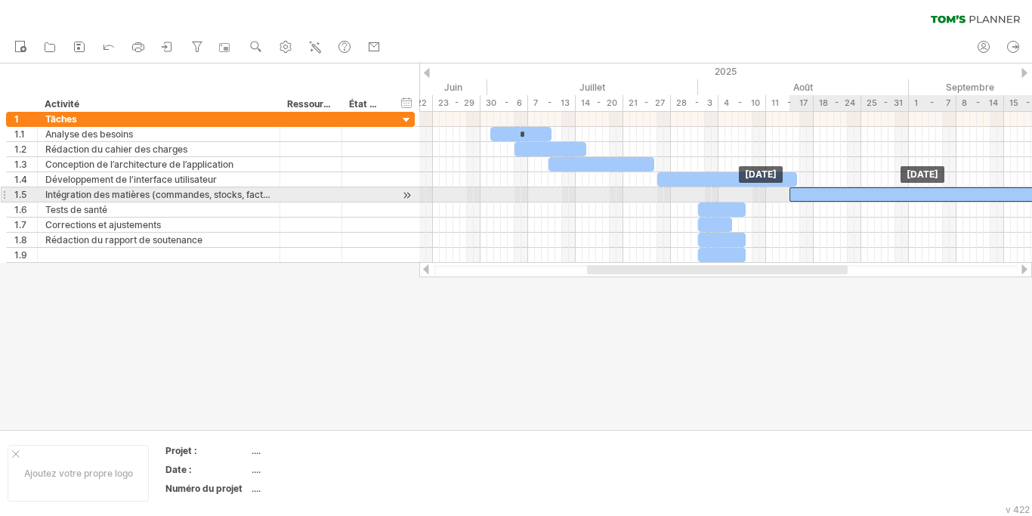
drag, startPoint x: 594, startPoint y: 194, endPoint x: 898, endPoint y: 196, distance: 303.8
click at [898, 196] on div "​" at bounding box center [919, 194] width 258 height 14
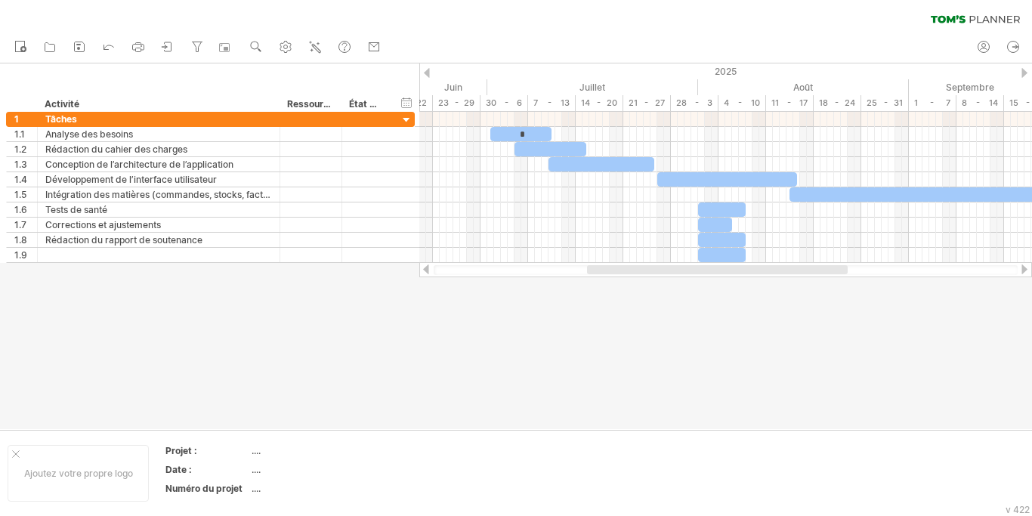
click at [428, 72] on div at bounding box center [427, 73] width 6 height 10
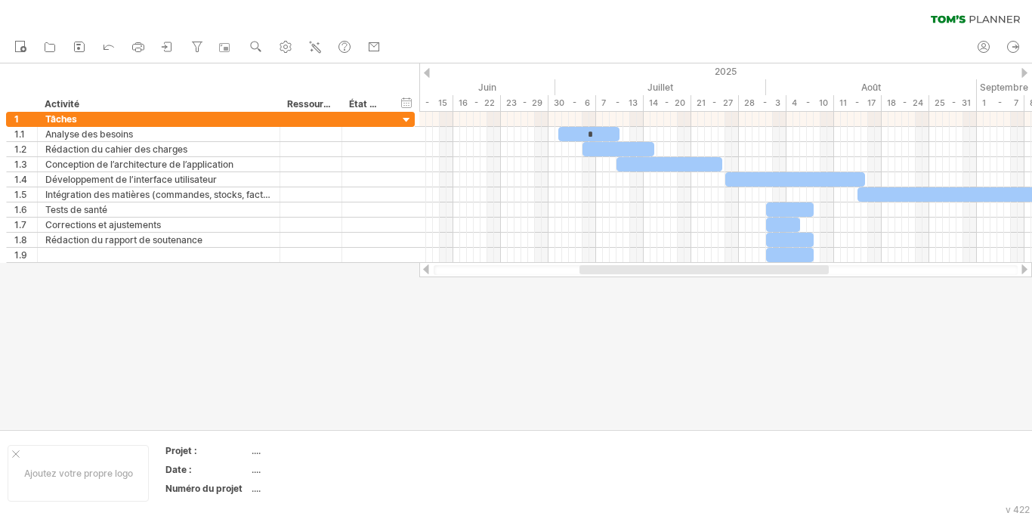
click at [1025, 73] on div at bounding box center [1025, 73] width 6 height 10
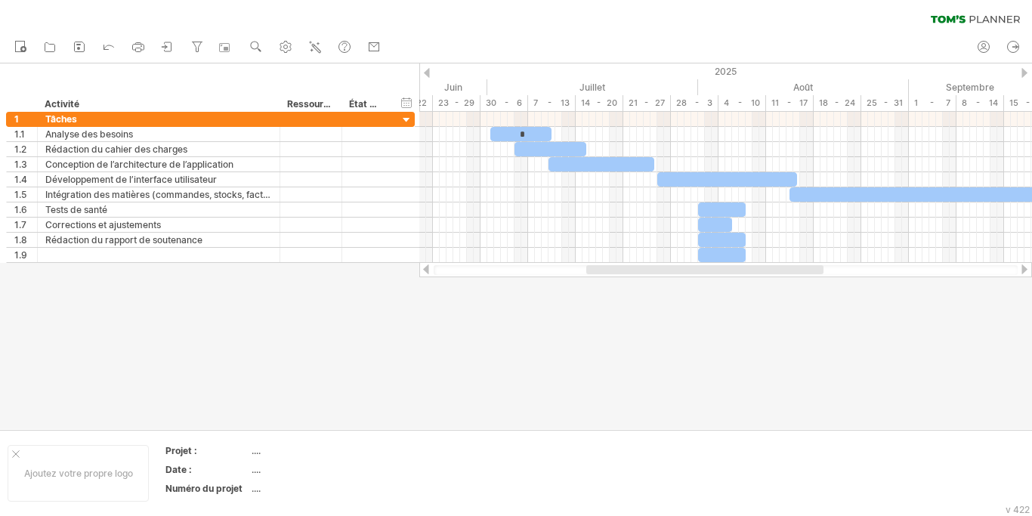
click at [1025, 73] on div at bounding box center [1025, 73] width 6 height 10
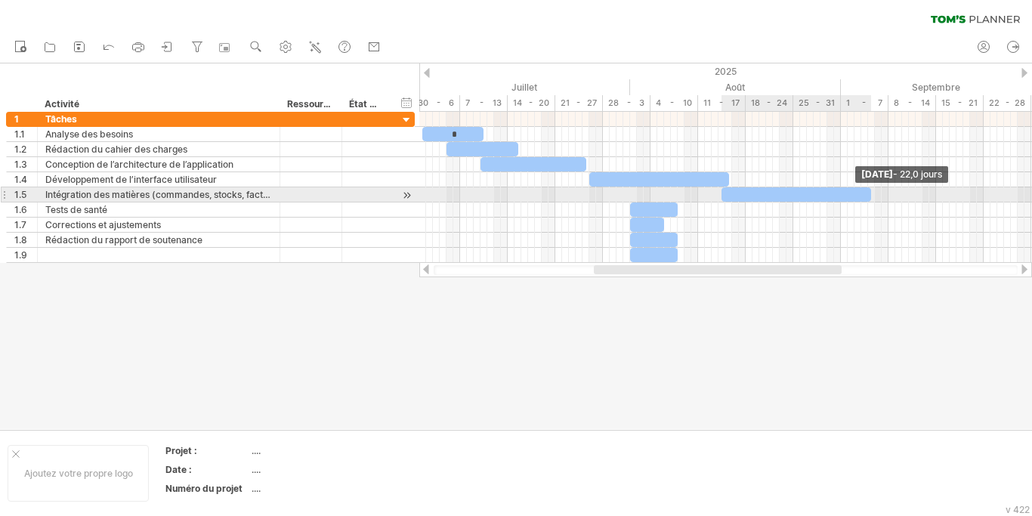
drag, startPoint x: 981, startPoint y: 192, endPoint x: 871, endPoint y: 190, distance: 109.6
click at [871, 190] on span at bounding box center [871, 194] width 6 height 14
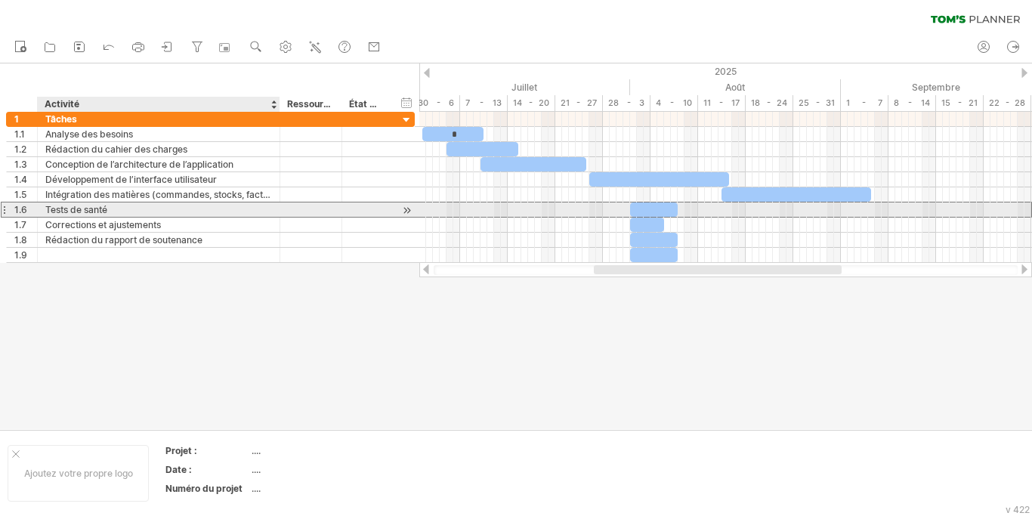
click at [113, 209] on div "Tests de santé" at bounding box center [158, 209] width 227 height 14
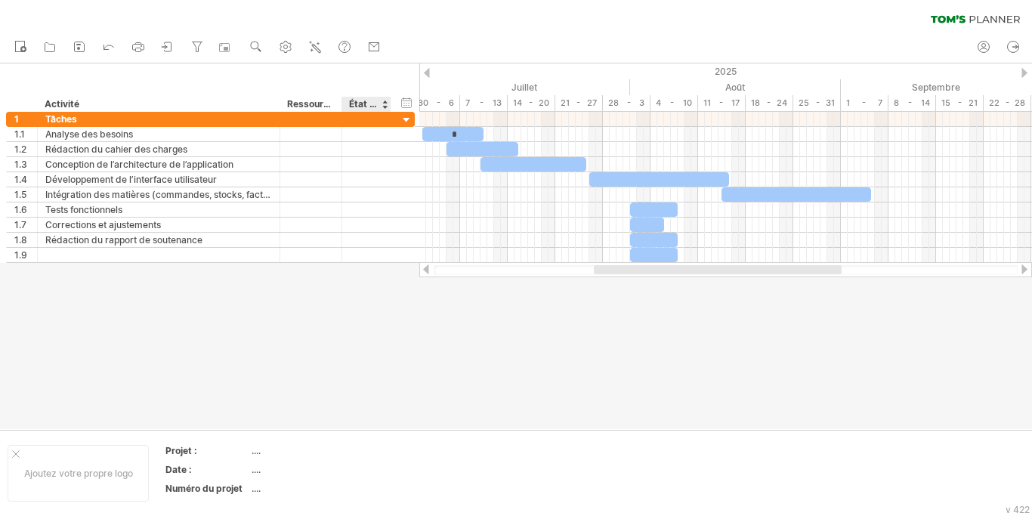
click at [398, 293] on div at bounding box center [516, 246] width 1032 height 366
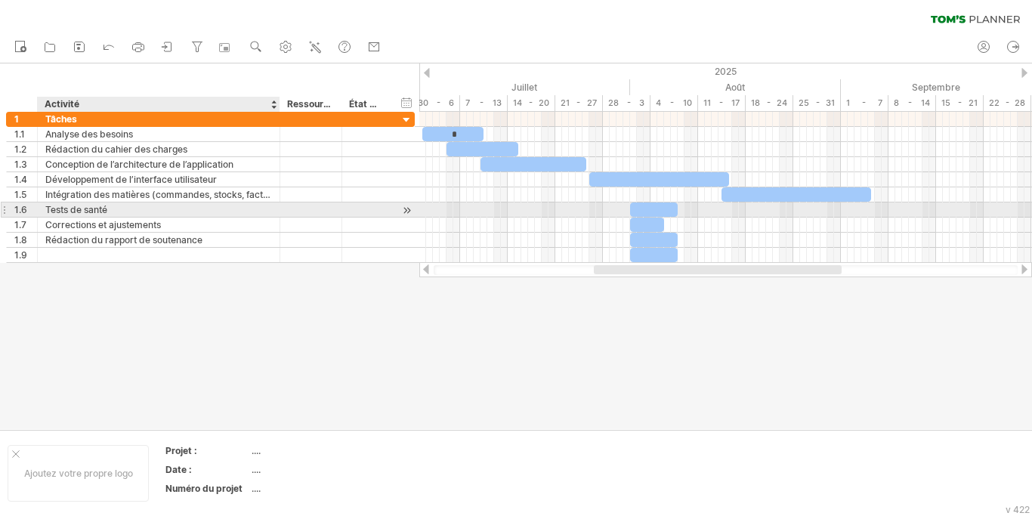
click at [120, 206] on div "Tests de santé" at bounding box center [158, 209] width 227 height 14
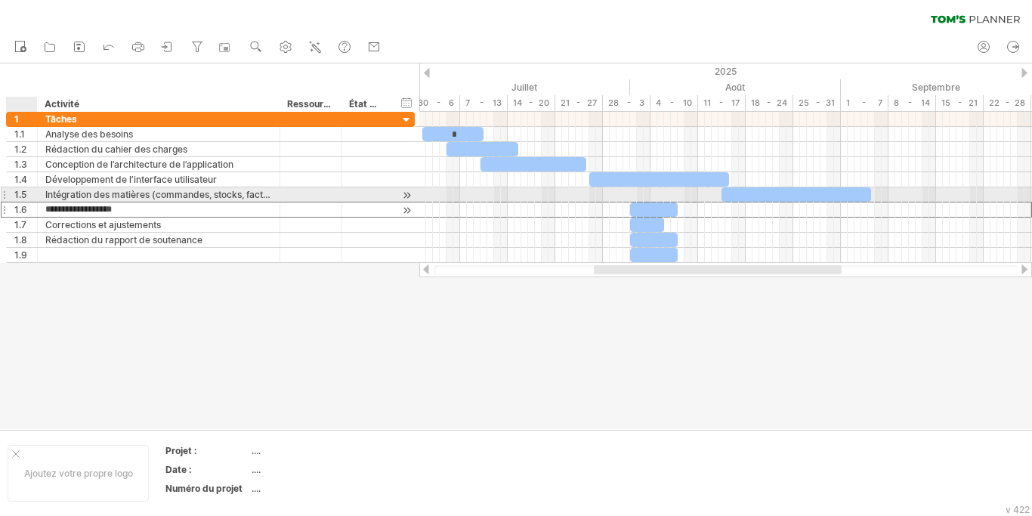
drag, startPoint x: 131, startPoint y: 206, endPoint x: 30, endPoint y: 199, distance: 100.7
click at [45, 202] on input "**********" at bounding box center [158, 209] width 227 height 14
paste input "**********"
type input "**********"
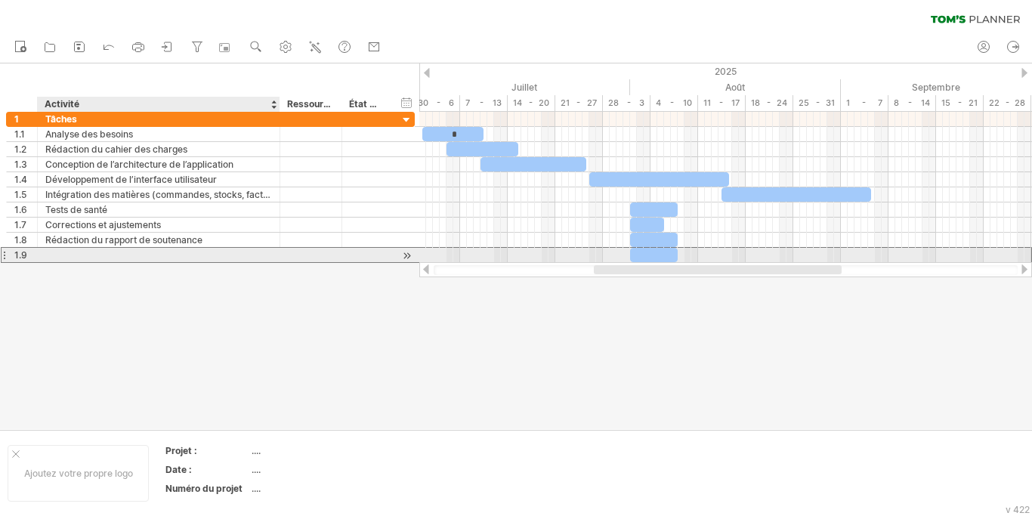
click at [143, 261] on div at bounding box center [158, 255] width 227 height 14
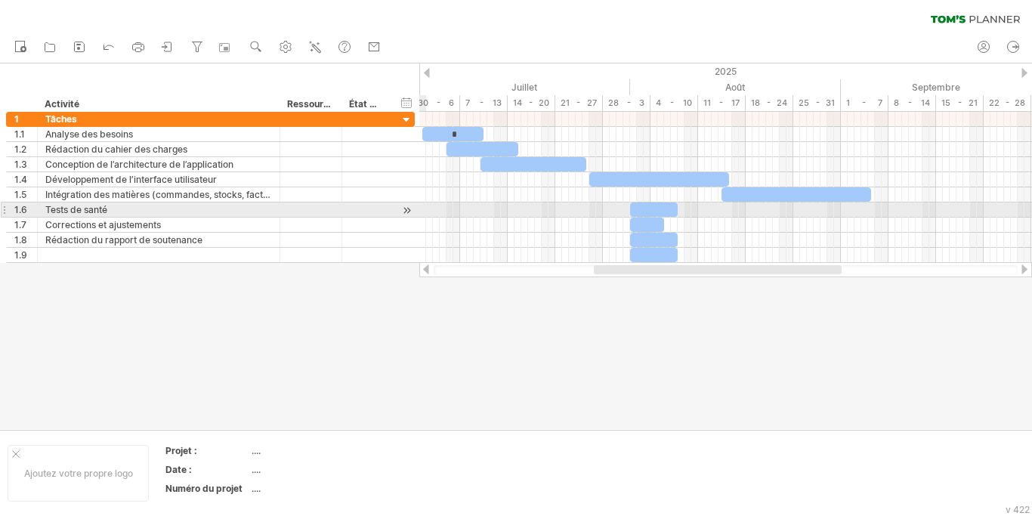
click at [412, 212] on div at bounding box center [407, 210] width 14 height 16
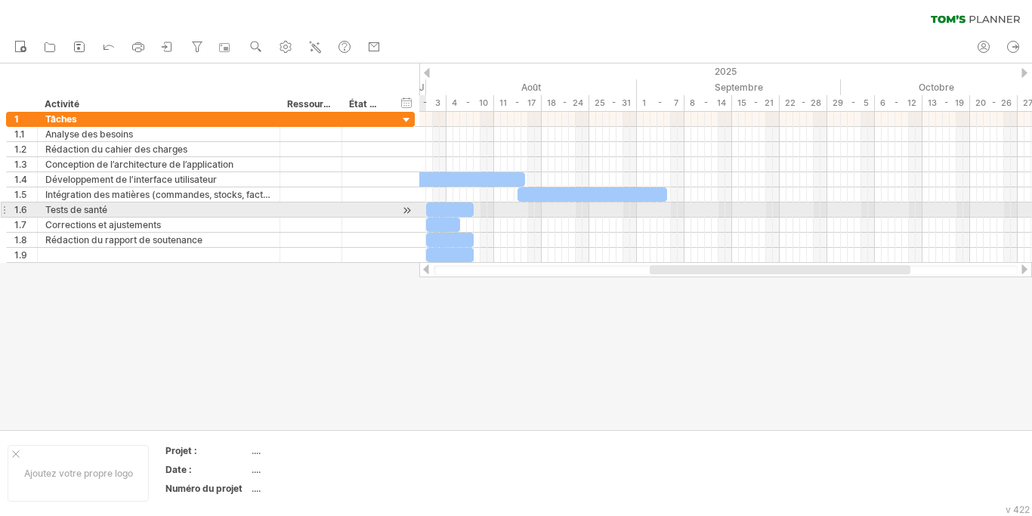
click at [412, 212] on div at bounding box center [407, 210] width 14 height 16
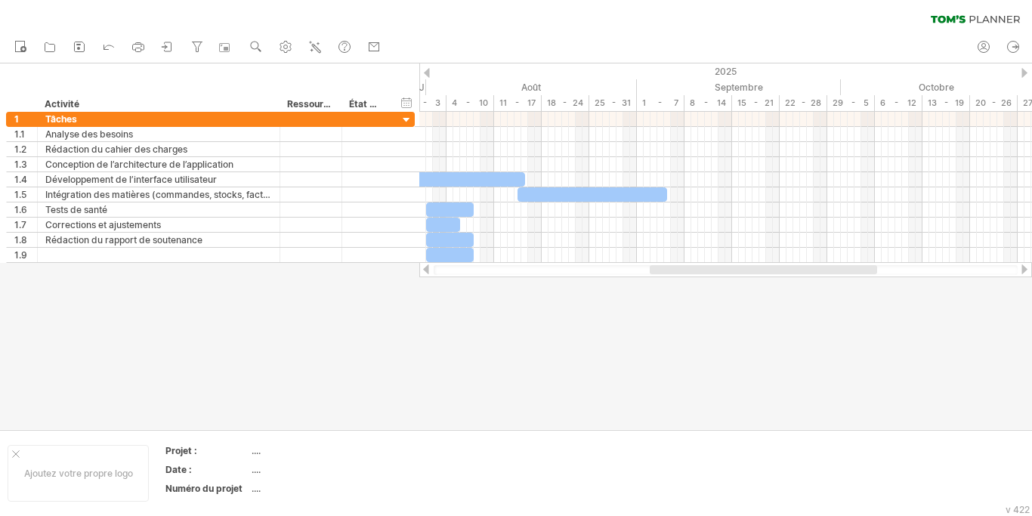
click at [427, 72] on div at bounding box center [427, 73] width 6 height 10
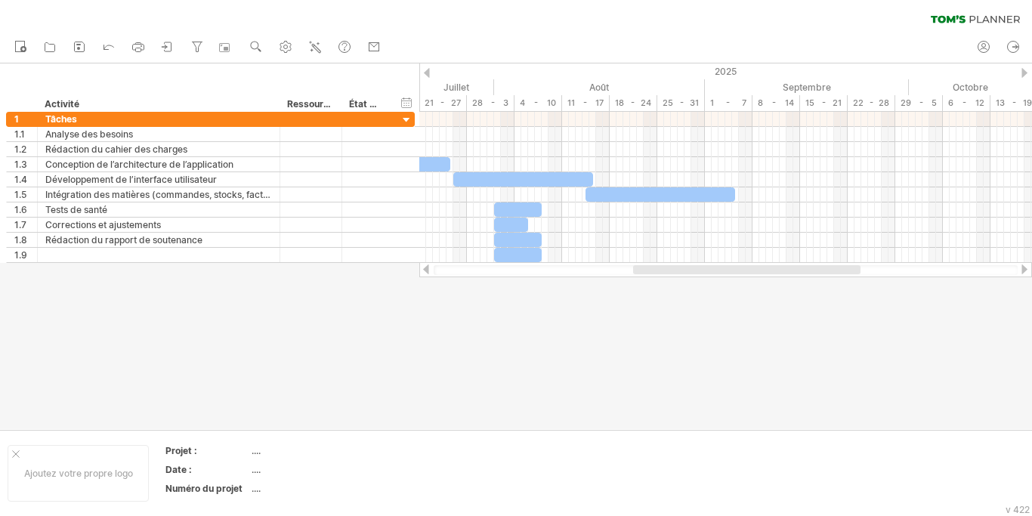
click at [427, 72] on div at bounding box center [427, 73] width 6 height 10
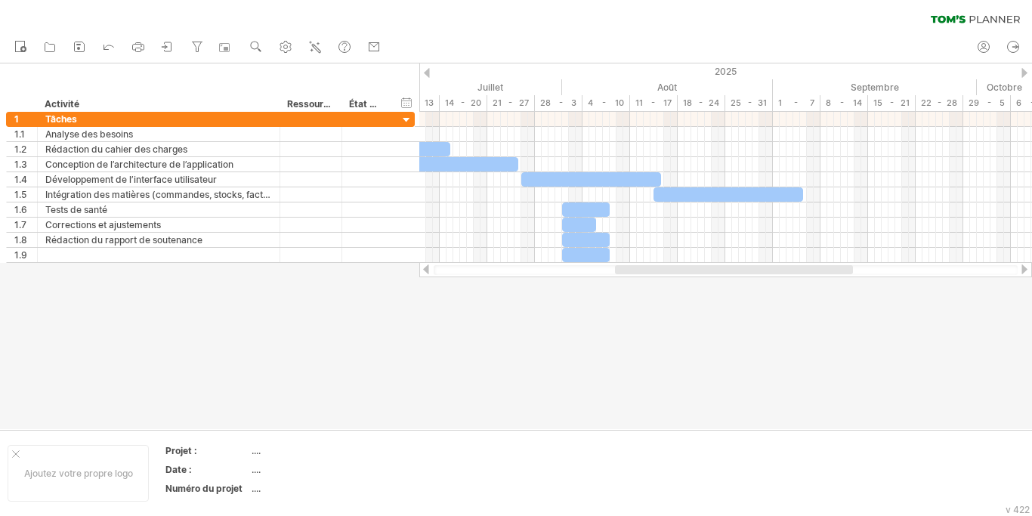
click at [427, 72] on div at bounding box center [427, 73] width 6 height 10
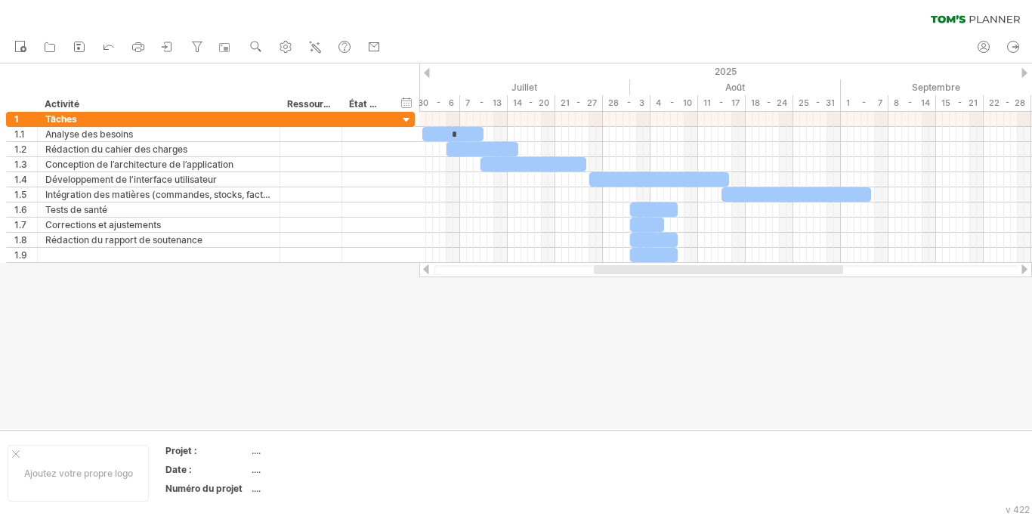
click at [427, 72] on div at bounding box center [427, 73] width 6 height 10
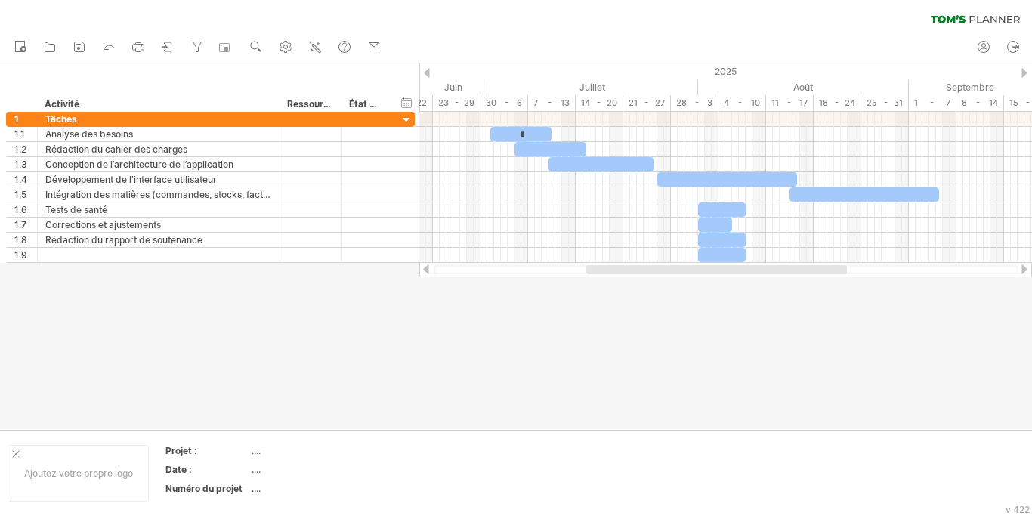
click at [1025, 70] on div at bounding box center [1025, 73] width 6 height 10
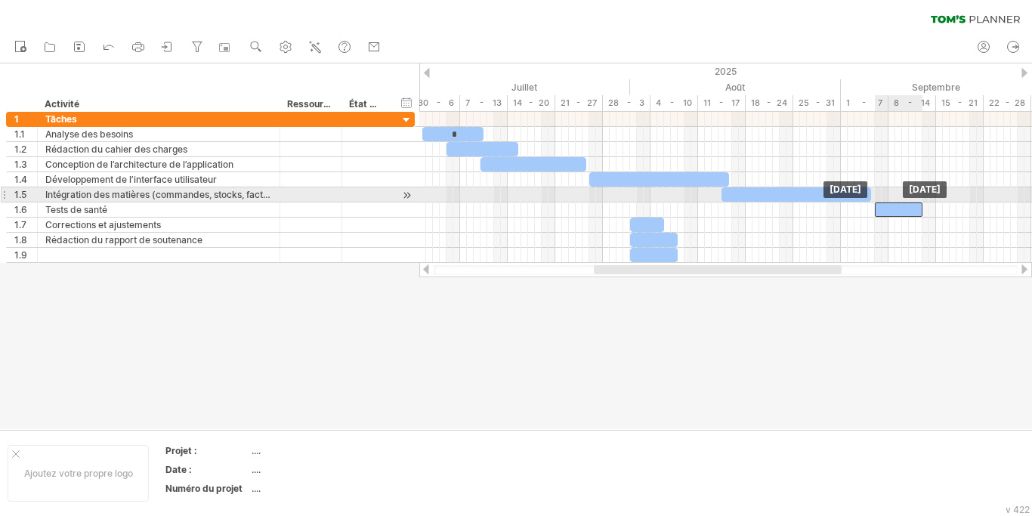
drag, startPoint x: 661, startPoint y: 207, endPoint x: 905, endPoint y: 199, distance: 244.2
click at [905, 199] on div "* ​ ​ ​ ​ ​ ​ ​ ​ [DATE] [DATE]" at bounding box center [725, 187] width 613 height 151
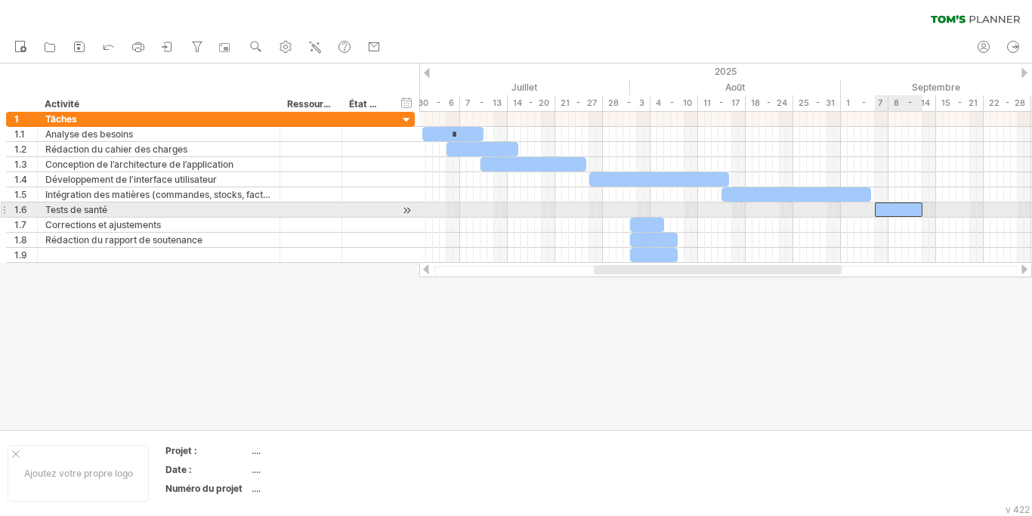
click at [916, 208] on div "​" at bounding box center [899, 209] width 48 height 14
click at [874, 209] on span at bounding box center [875, 209] width 6 height 14
click at [875, 206] on span at bounding box center [875, 209] width 6 height 14
drag, startPoint x: 921, startPoint y: 207, endPoint x: 939, endPoint y: 209, distance: 18.3
click at [939, 209] on span at bounding box center [940, 209] width 6 height 14
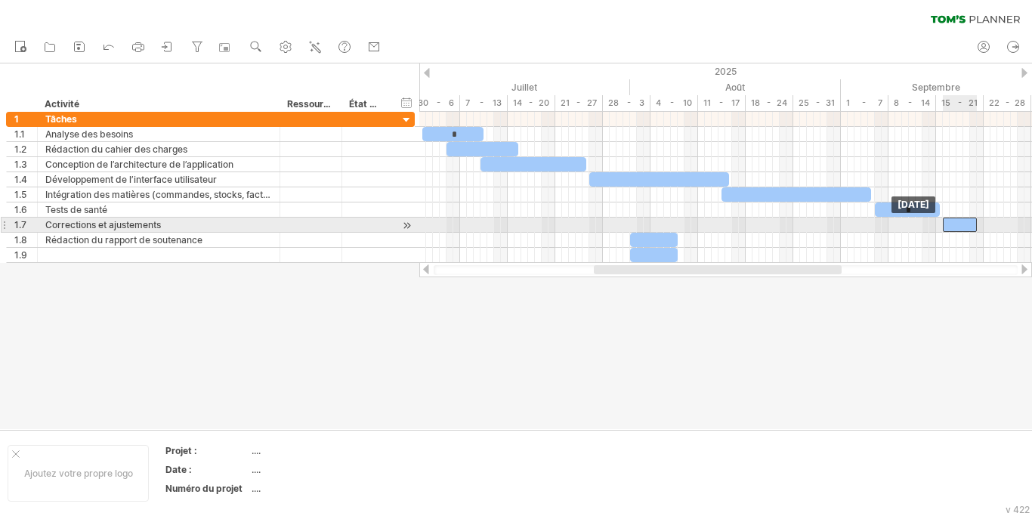
drag, startPoint x: 644, startPoint y: 228, endPoint x: 956, endPoint y: 228, distance: 312.1
click at [956, 228] on div "​" at bounding box center [960, 225] width 34 height 14
click at [975, 221] on span at bounding box center [977, 225] width 6 height 14
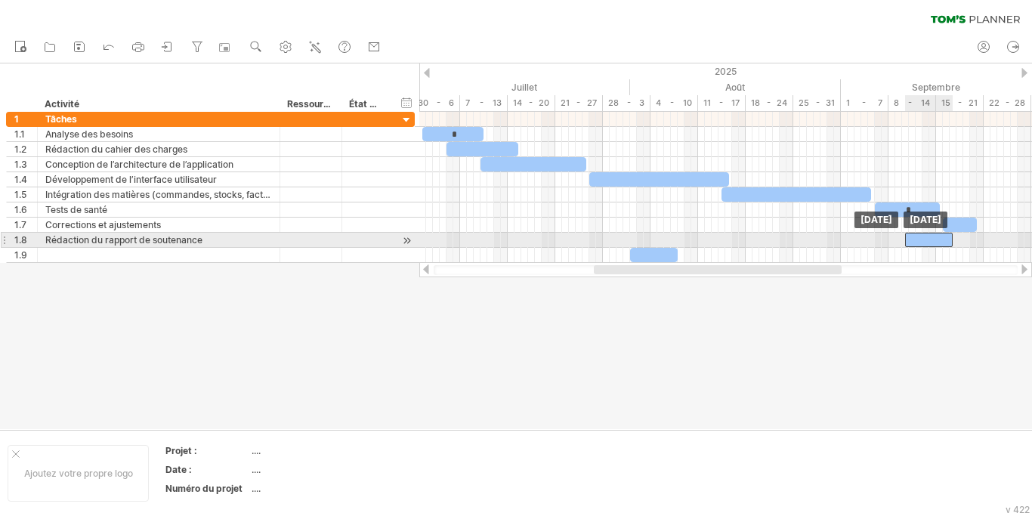
drag, startPoint x: 666, startPoint y: 240, endPoint x: 941, endPoint y: 247, distance: 275.1
click at [941, 247] on div "* ​ ​ ​ ​ * ​ ​ ​ [DATE] [DATE]" at bounding box center [725, 187] width 613 height 151
click at [904, 240] on span at bounding box center [905, 240] width 6 height 14
click at [952, 240] on span at bounding box center [953, 240] width 6 height 14
drag, startPoint x: 951, startPoint y: 242, endPoint x: 1005, endPoint y: 236, distance: 54.7
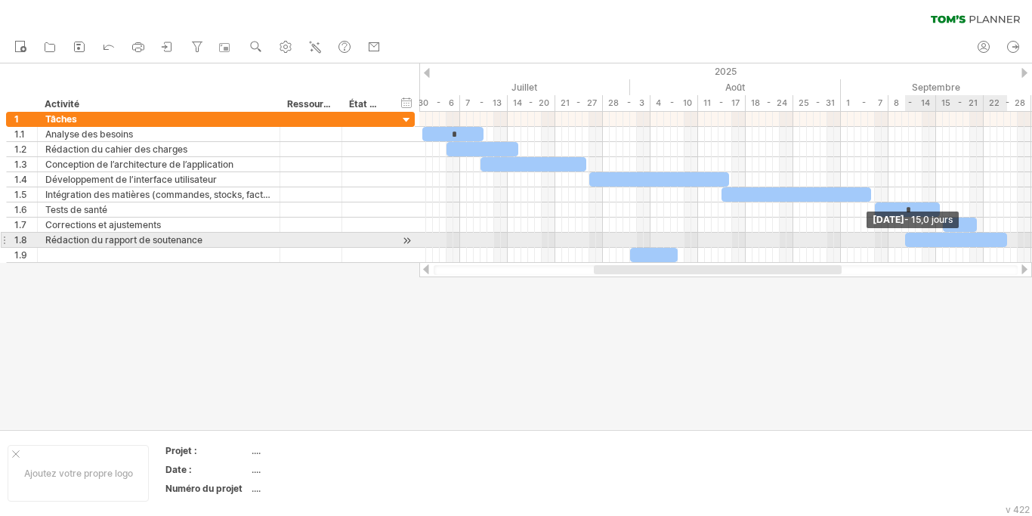
click at [1005, 236] on span at bounding box center [1007, 240] width 6 height 14
click at [207, 239] on div "Rédaction du rapport de soutenance" at bounding box center [158, 240] width 227 height 14
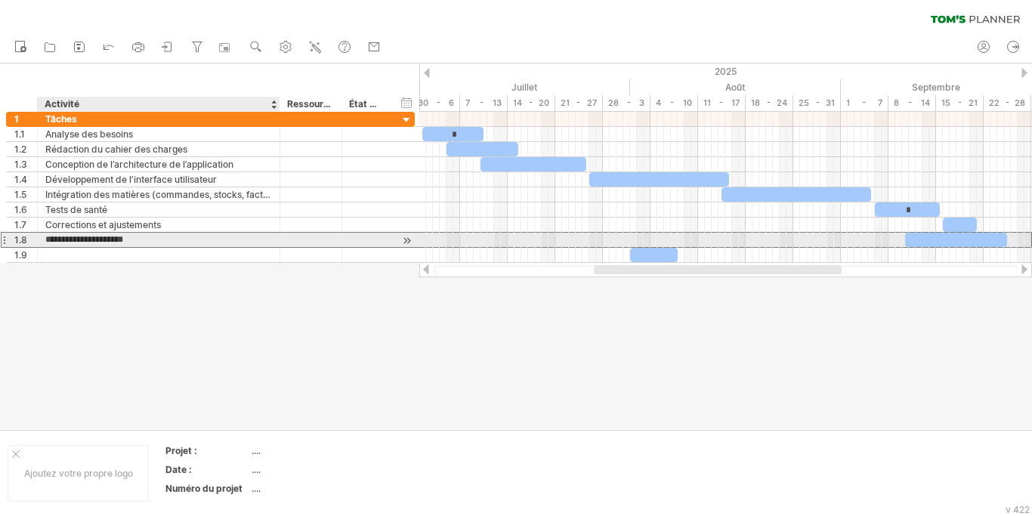
type input "**********"
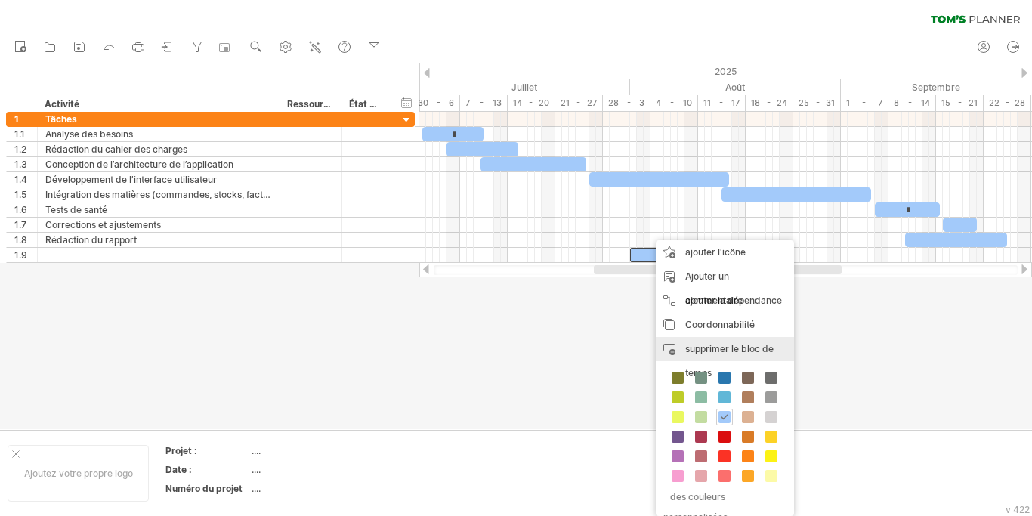
click at [691, 350] on span "supprimer le bloc de temps" at bounding box center [729, 361] width 88 height 36
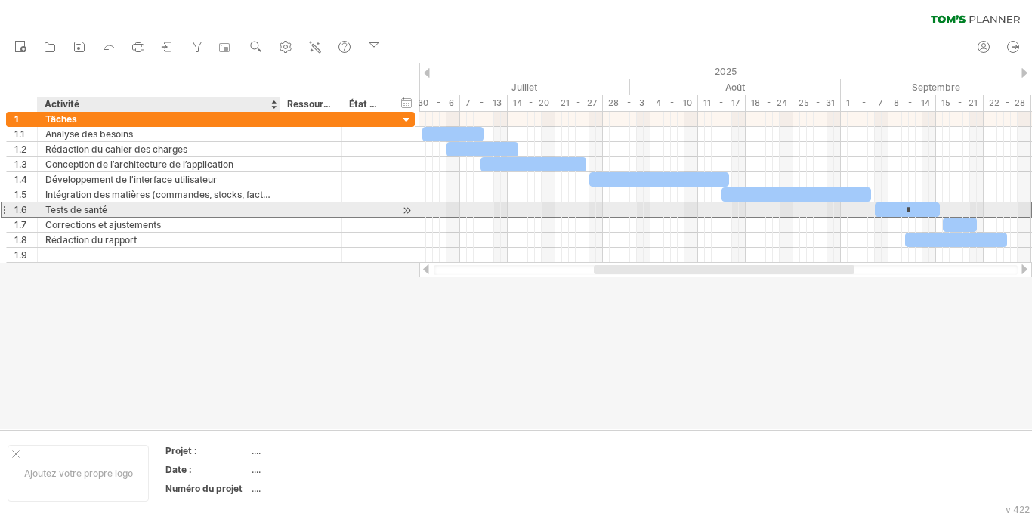
click at [85, 215] on div "Tests de santé" at bounding box center [158, 209] width 227 height 14
